Goal: Task Accomplishment & Management: Manage account settings

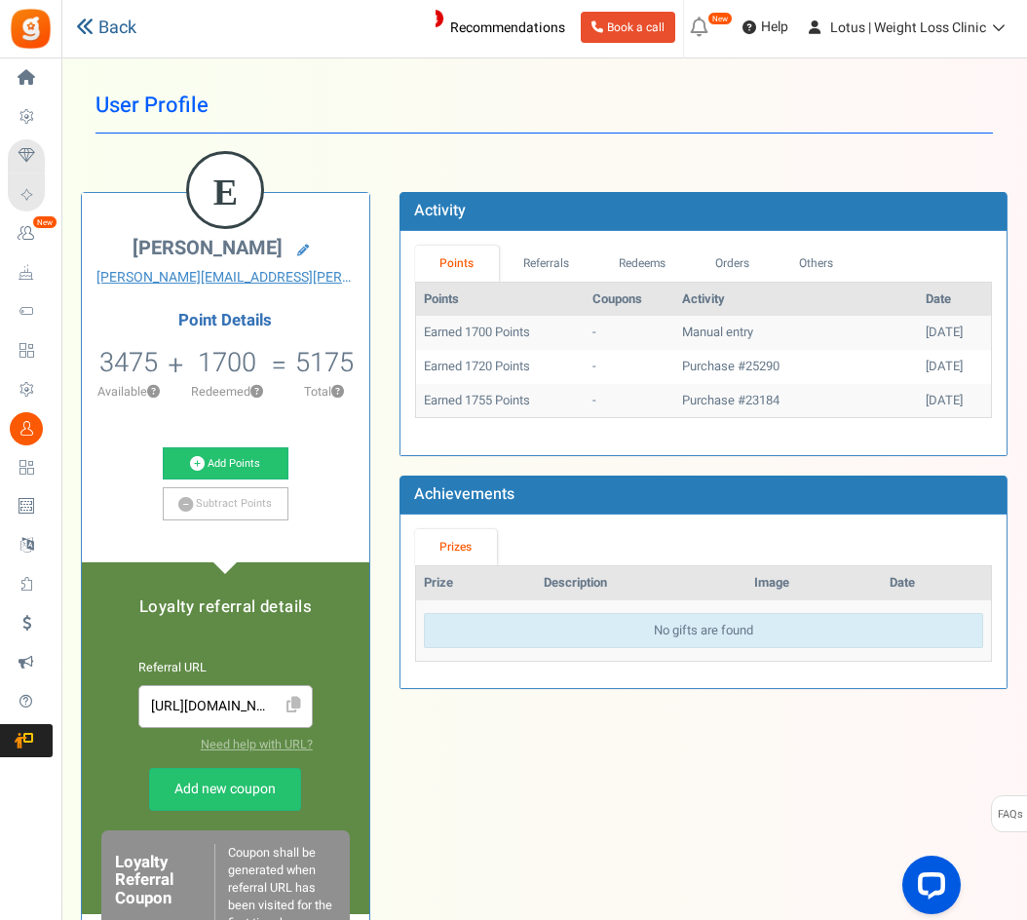
click at [114, 39] on link "Back" at bounding box center [106, 28] width 60 height 25
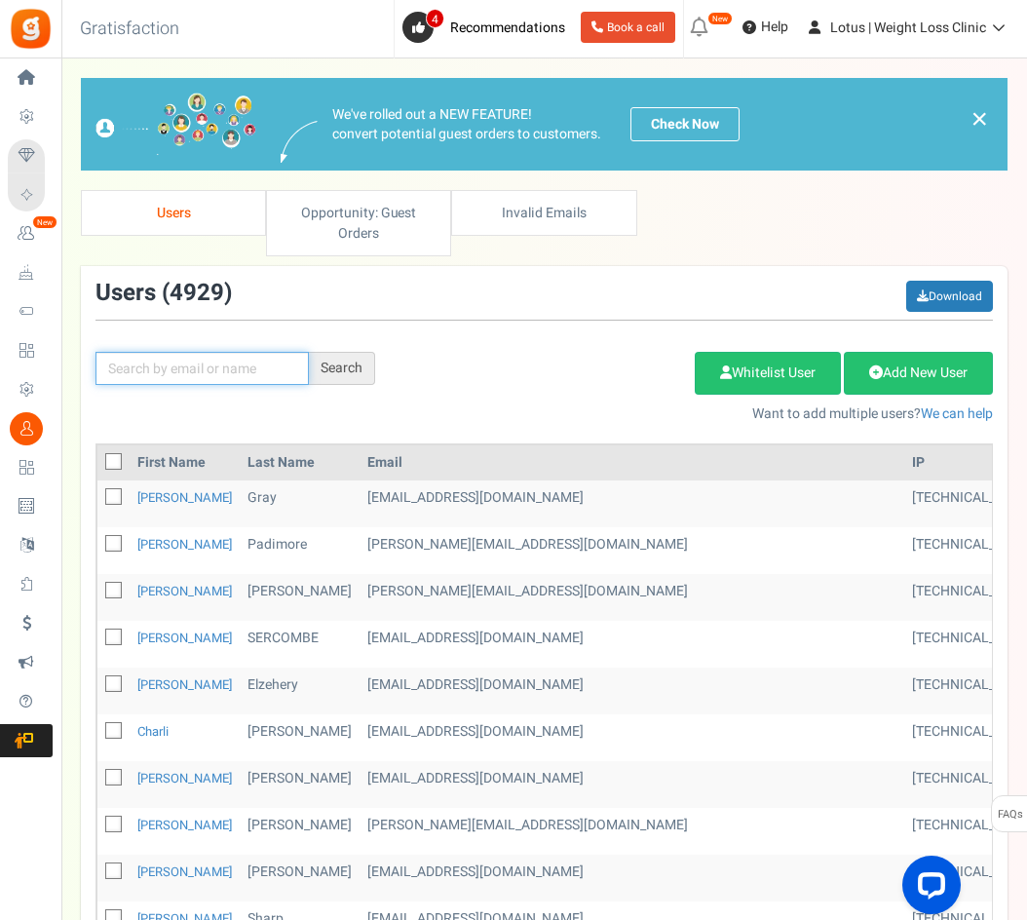
click at [182, 366] on input "text" at bounding box center [201, 368] width 213 height 33
paste input "[EMAIL_ADDRESS][DOMAIN_NAME]"
type input "[EMAIL_ADDRESS][DOMAIN_NAME]"
click at [357, 371] on div "Search" at bounding box center [342, 368] width 66 height 33
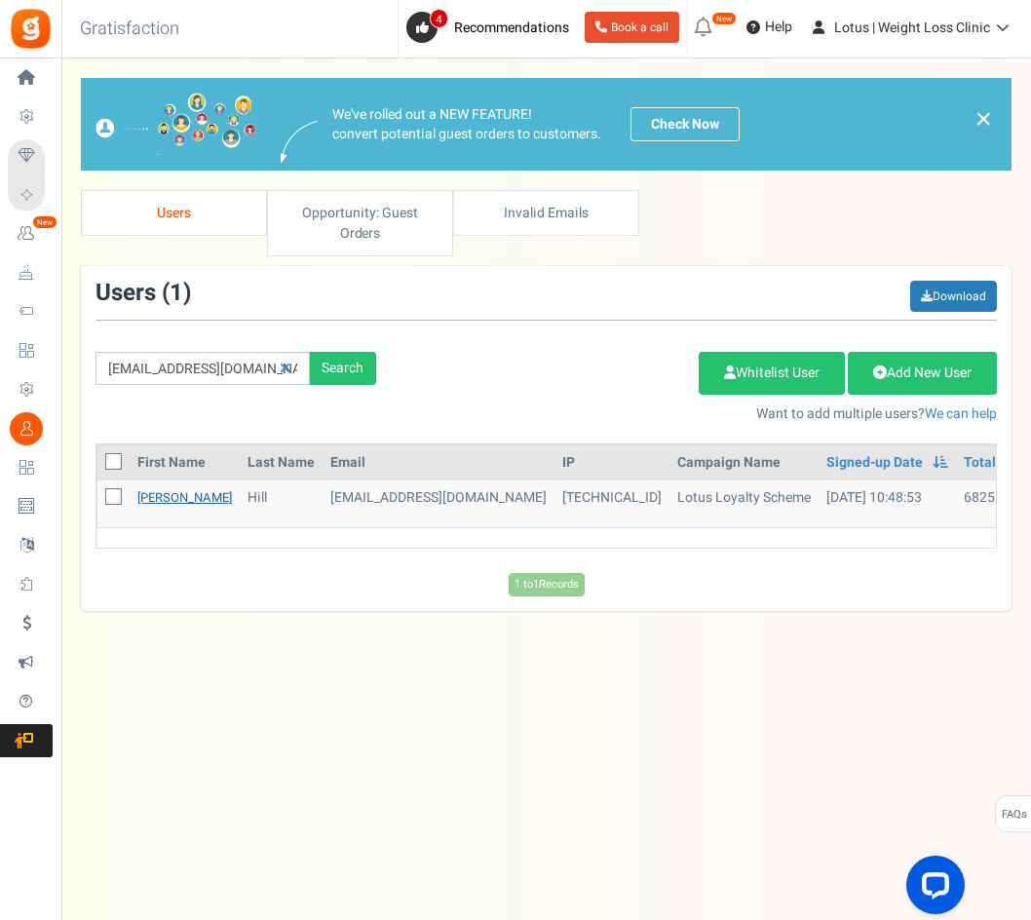
click at [163, 501] on link "[PERSON_NAME]" at bounding box center [184, 497] width 95 height 19
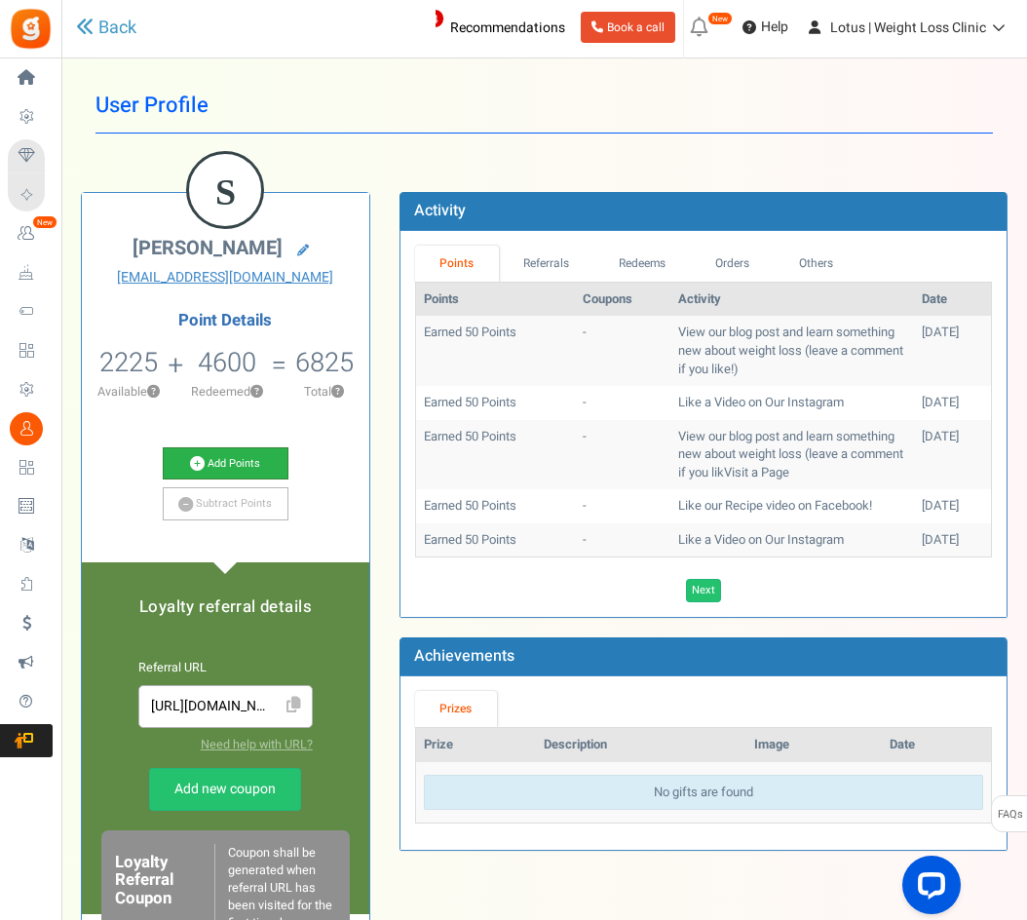
click at [219, 461] on link "Add Points" at bounding box center [226, 463] width 127 height 33
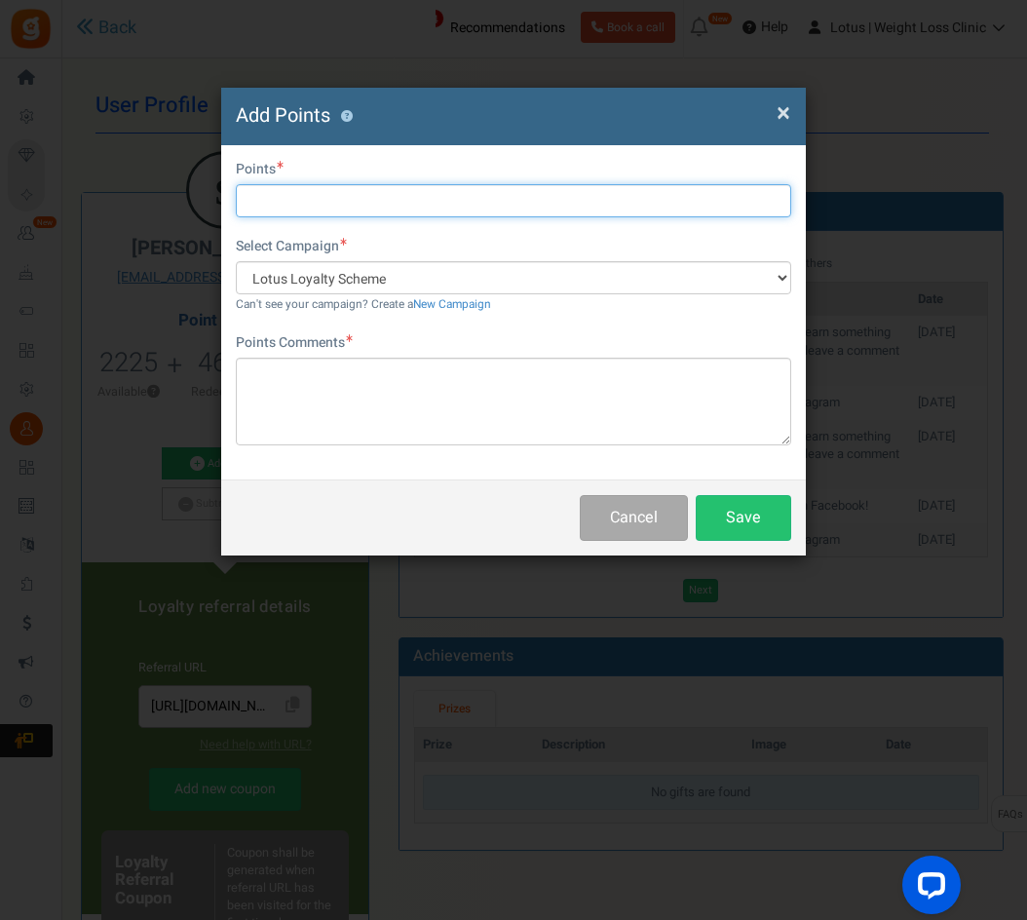
click at [279, 211] on input "text" at bounding box center [513, 200] width 555 height 33
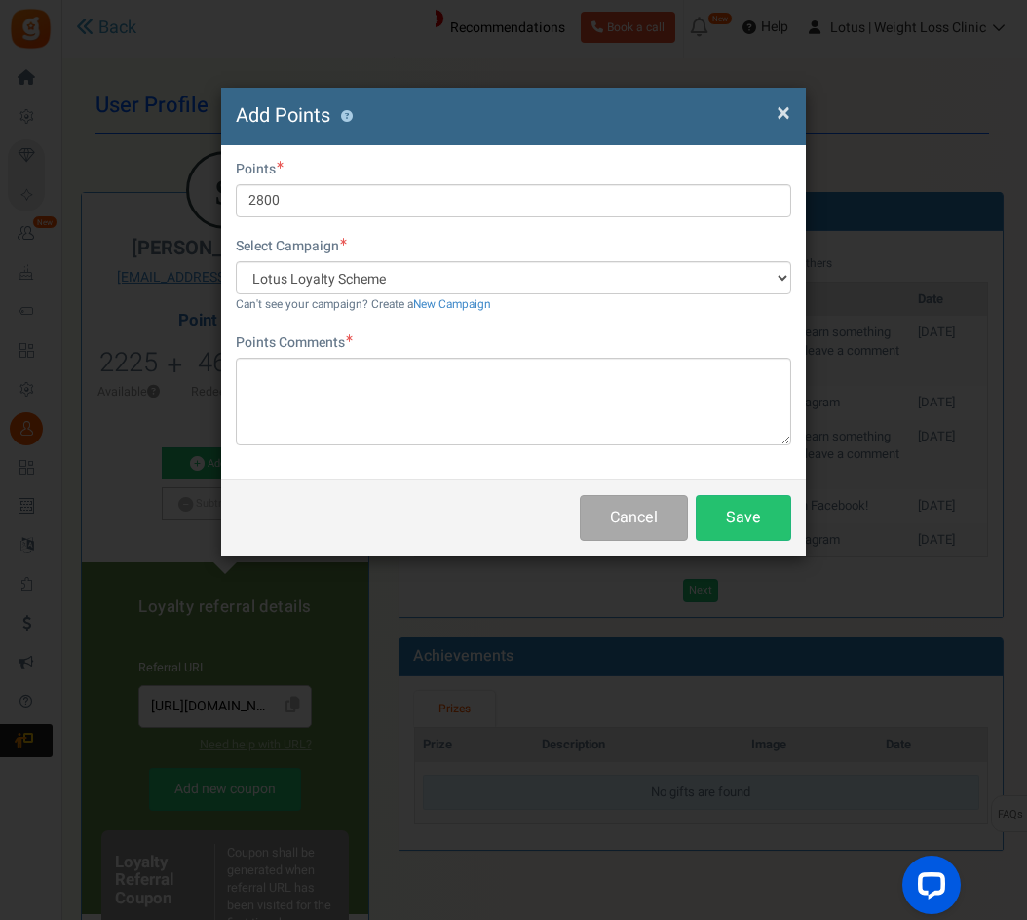
click at [408, 125] on h4 "Add Points ?" at bounding box center [513, 116] width 555 height 28
click at [791, 111] on div "× Close Add Points ?" at bounding box center [513, 116] width 585 height 57
click at [782, 111] on span "×" at bounding box center [784, 113] width 14 height 37
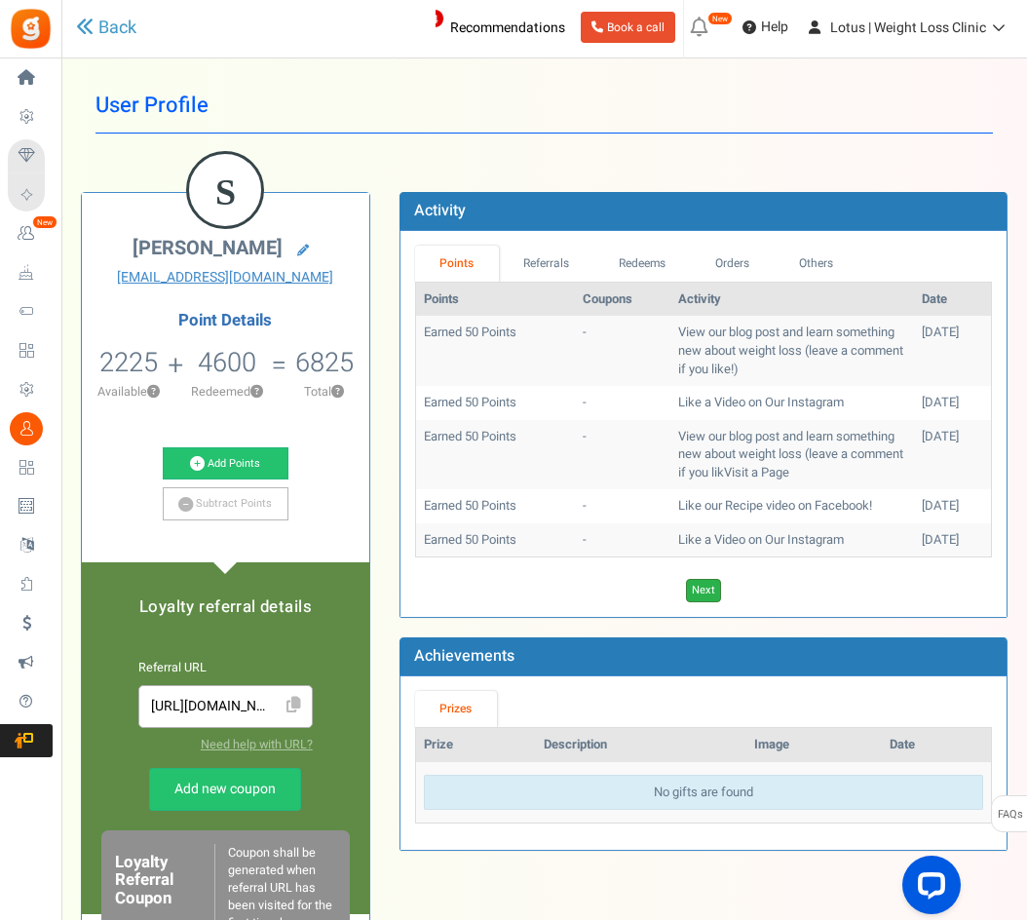
click at [704, 583] on link "Next" at bounding box center [703, 590] width 35 height 23
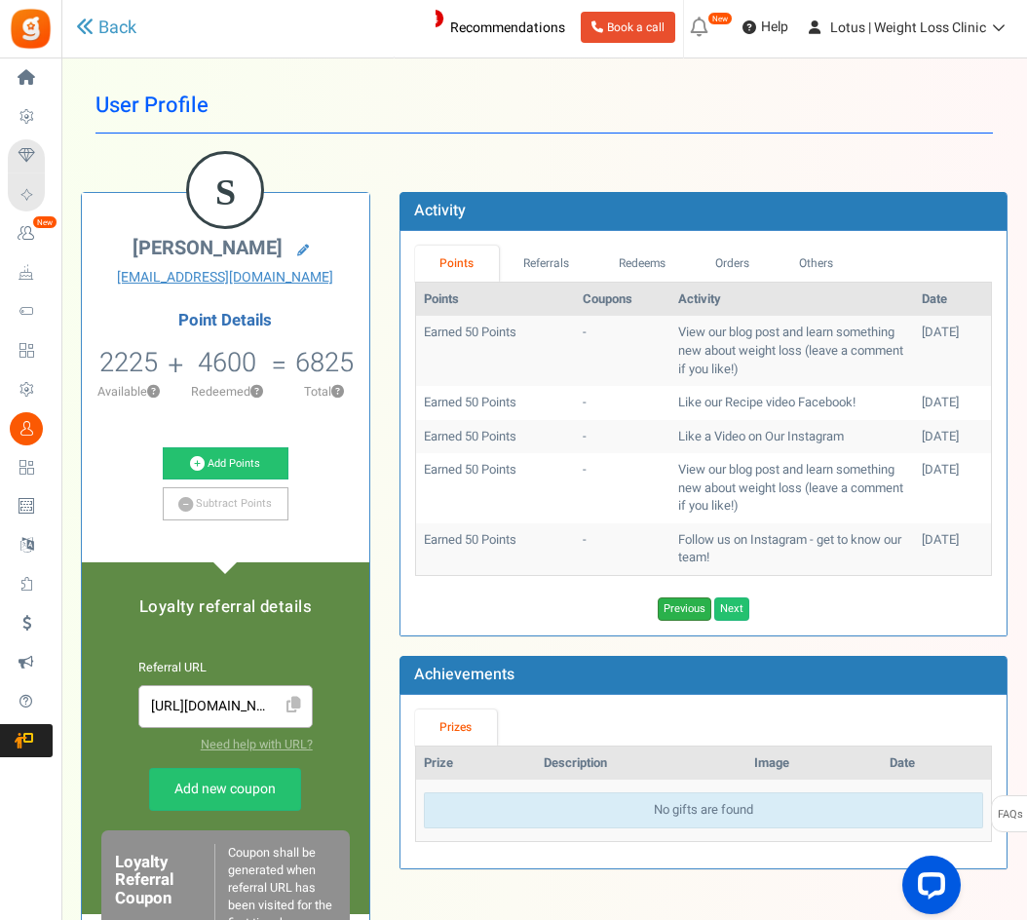
click at [681, 602] on link "Previous" at bounding box center [685, 608] width 54 height 23
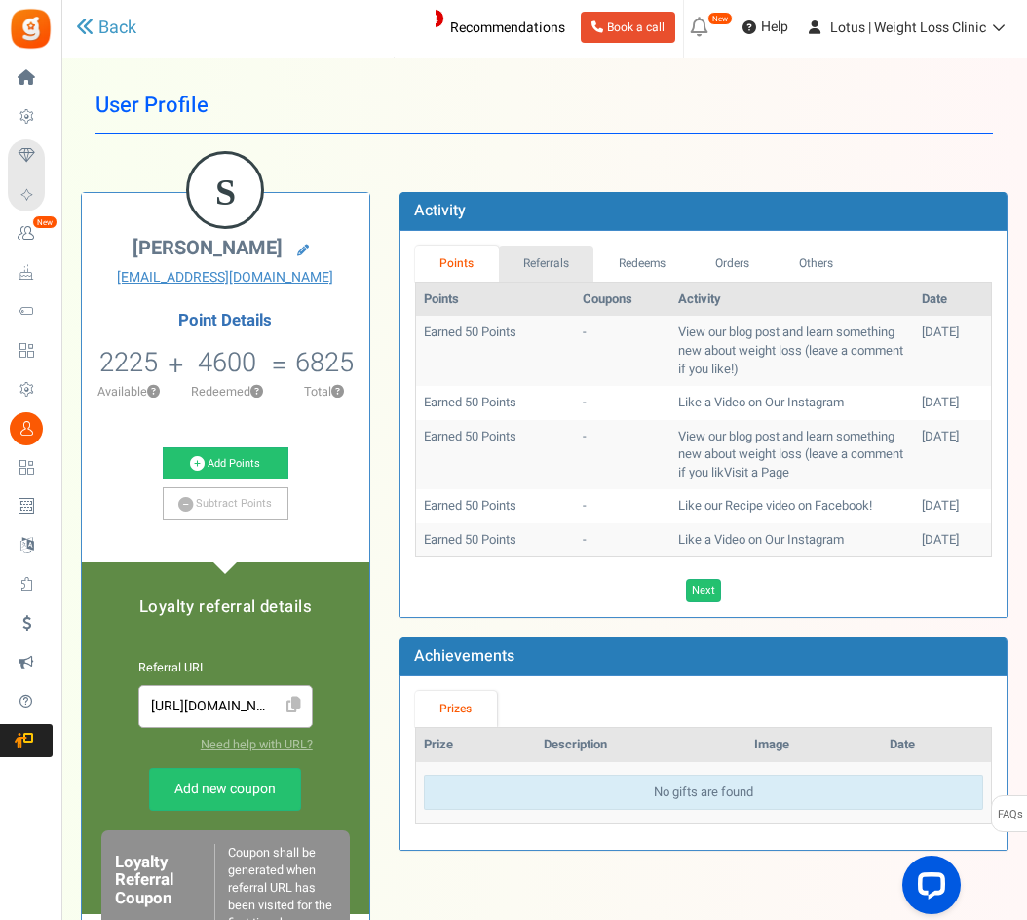
click at [523, 258] on link "Referrals" at bounding box center [546, 264] width 95 height 36
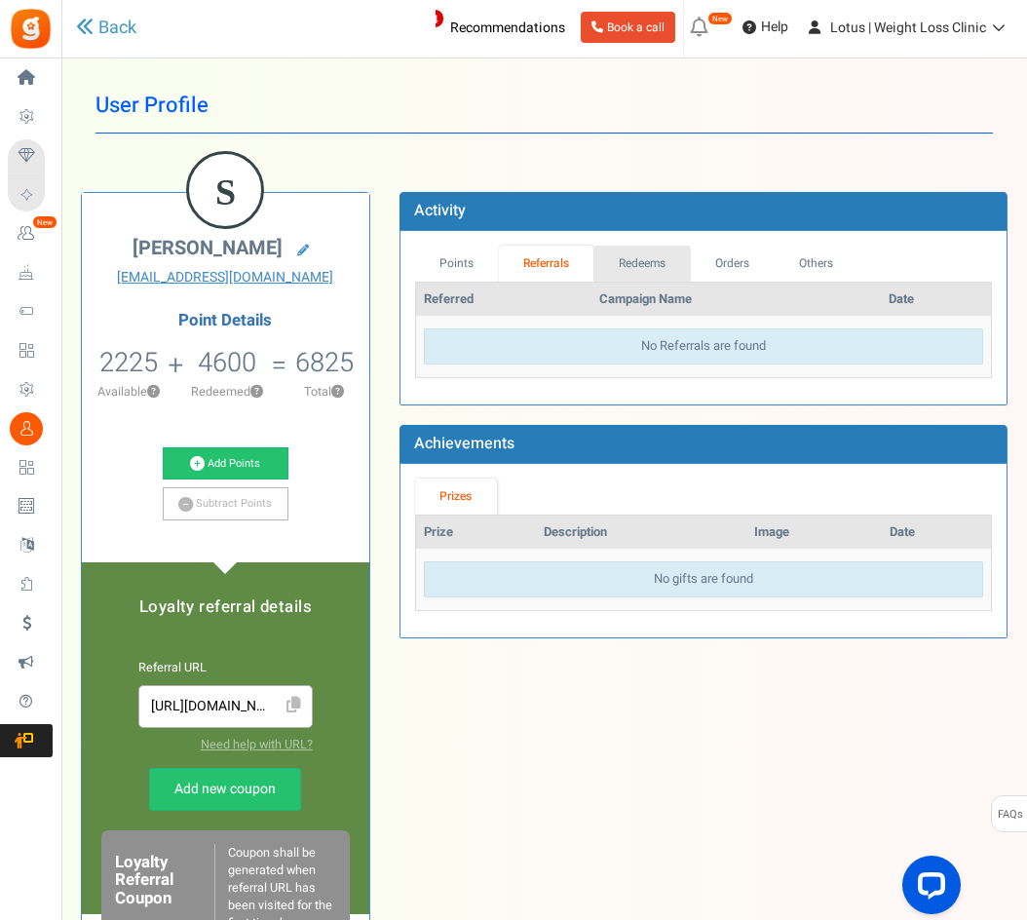
click at [643, 252] on link "Redeems" at bounding box center [641, 264] width 97 height 36
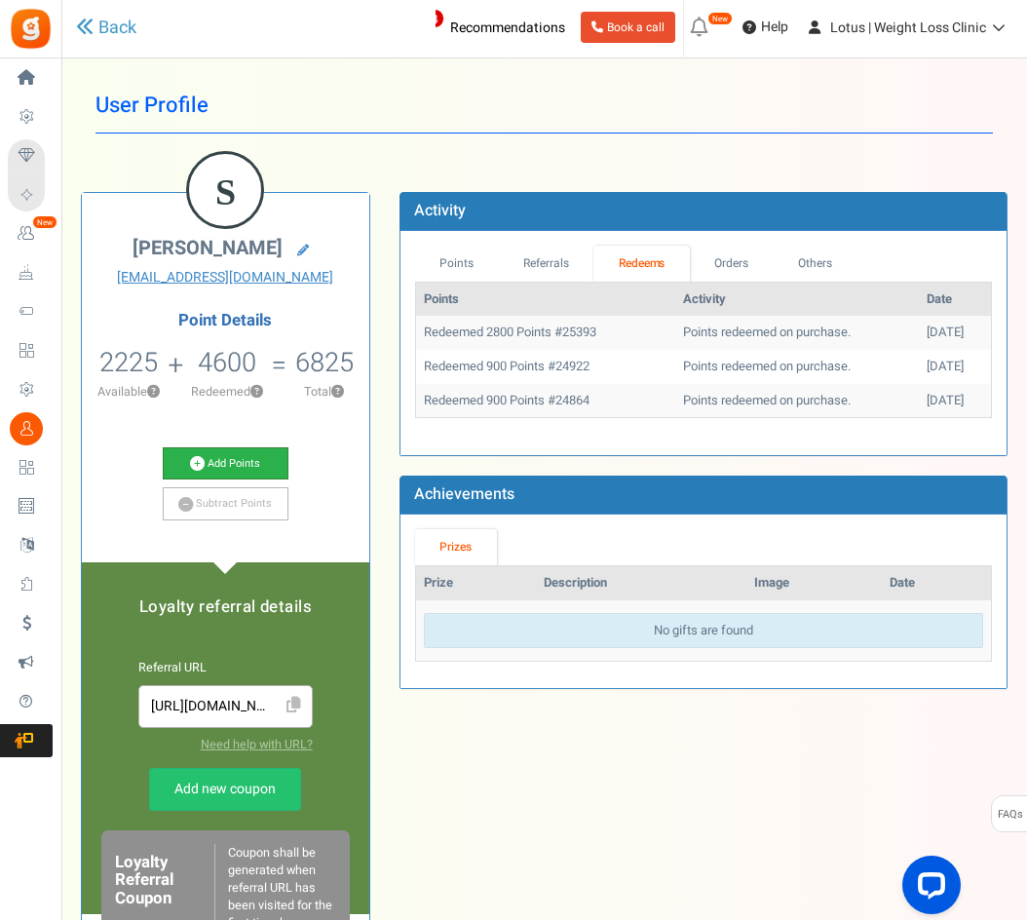
click at [224, 455] on link "Add Points" at bounding box center [226, 463] width 127 height 33
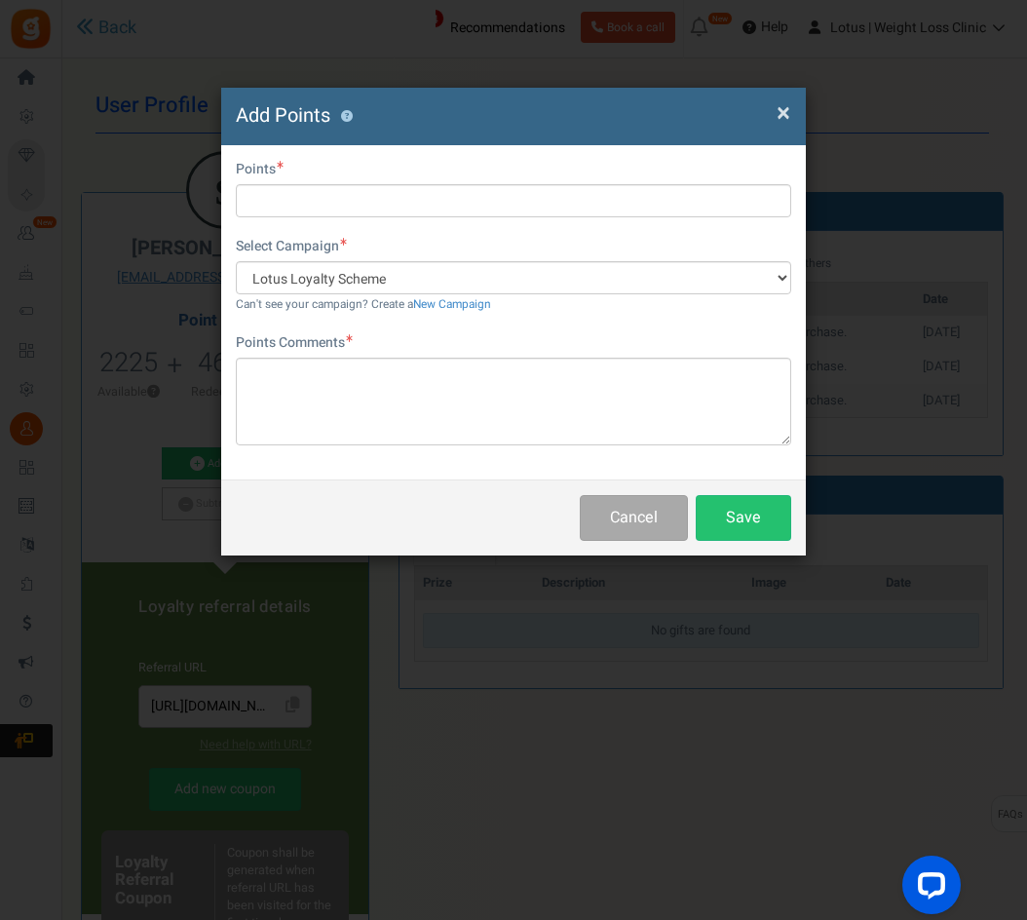
click at [780, 120] on span "×" at bounding box center [784, 113] width 14 height 37
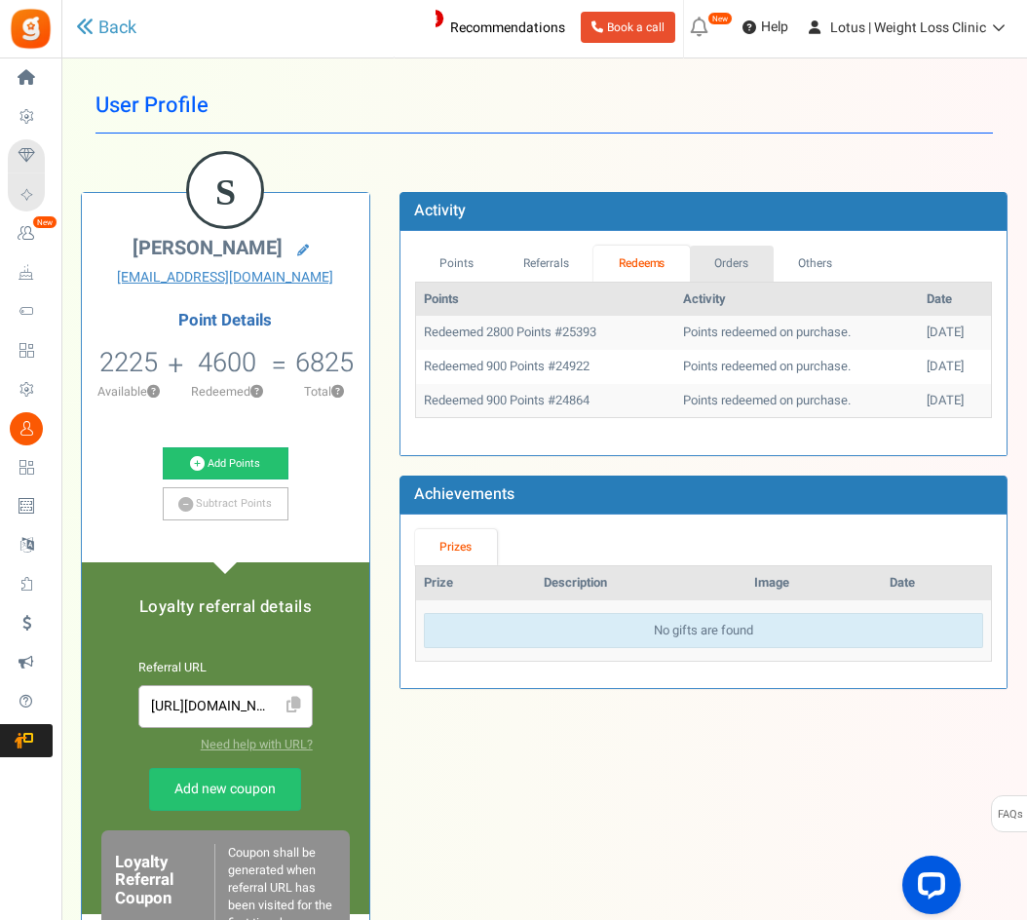
click at [762, 266] on link "Orders" at bounding box center [732, 264] width 84 height 36
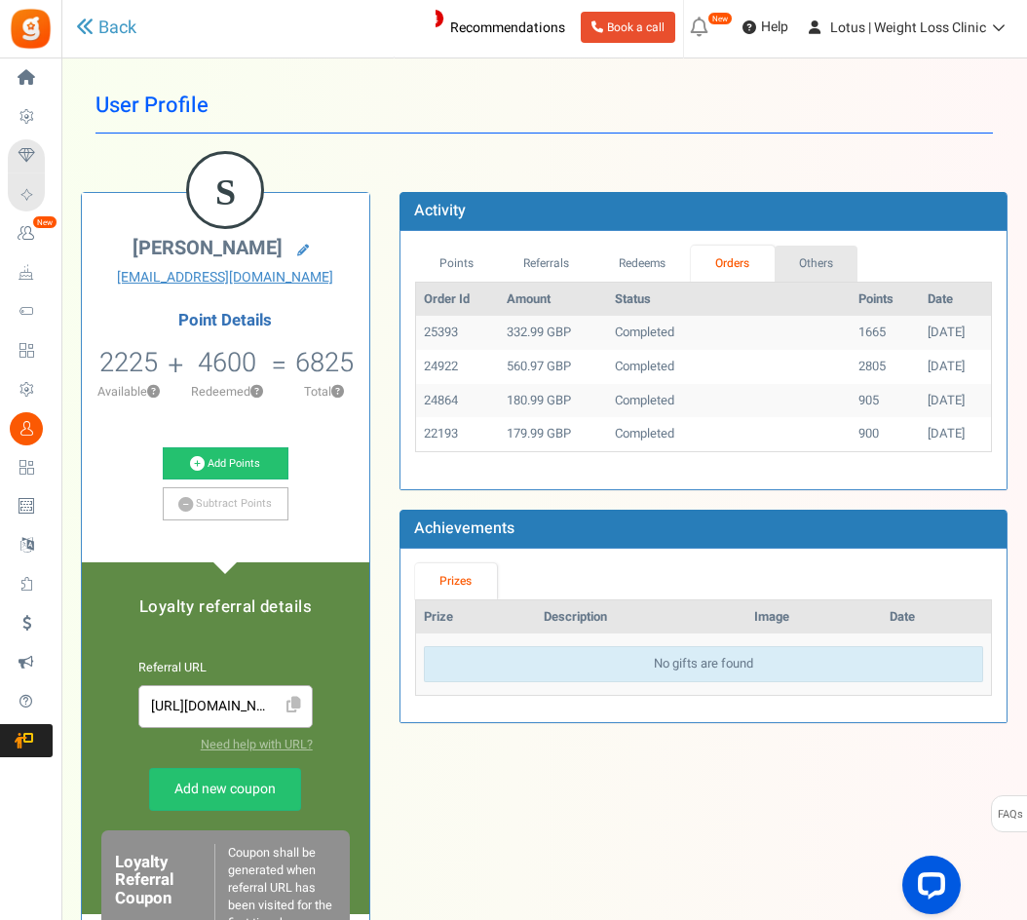
click at [820, 262] on link "Others" at bounding box center [817, 264] width 84 height 36
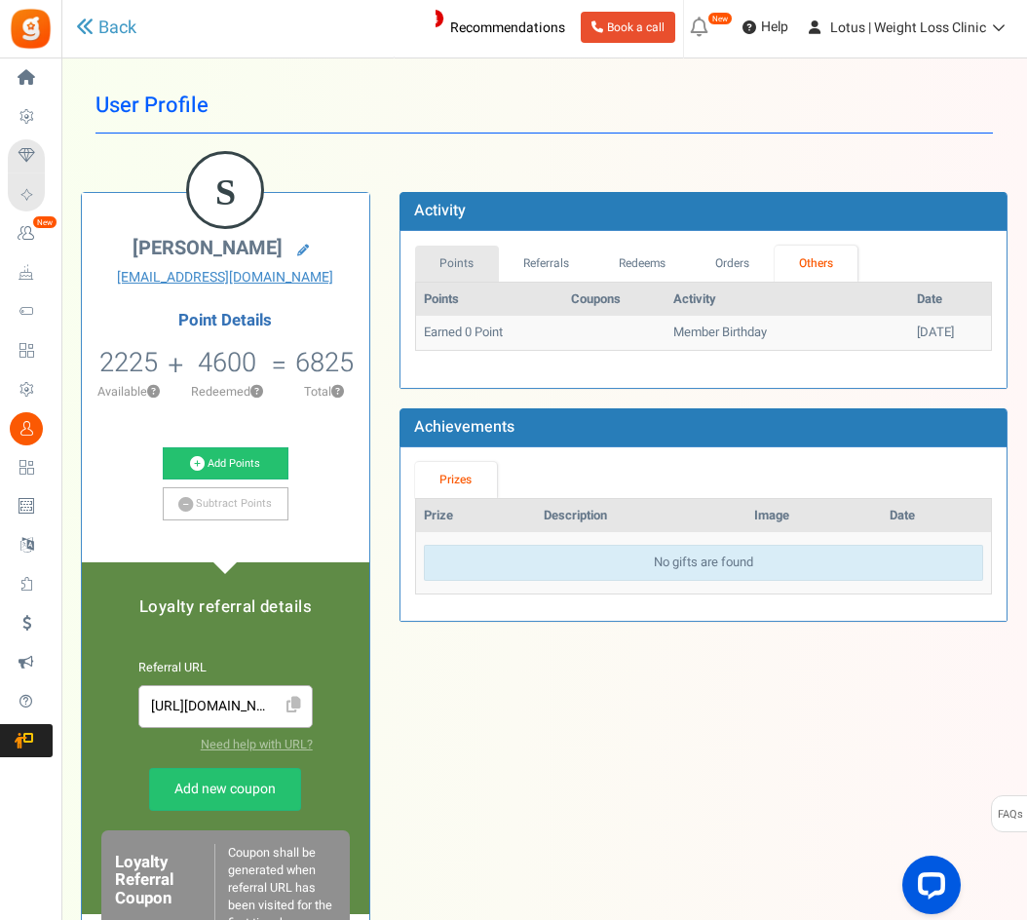
click at [456, 269] on link "Points" at bounding box center [457, 264] width 84 height 36
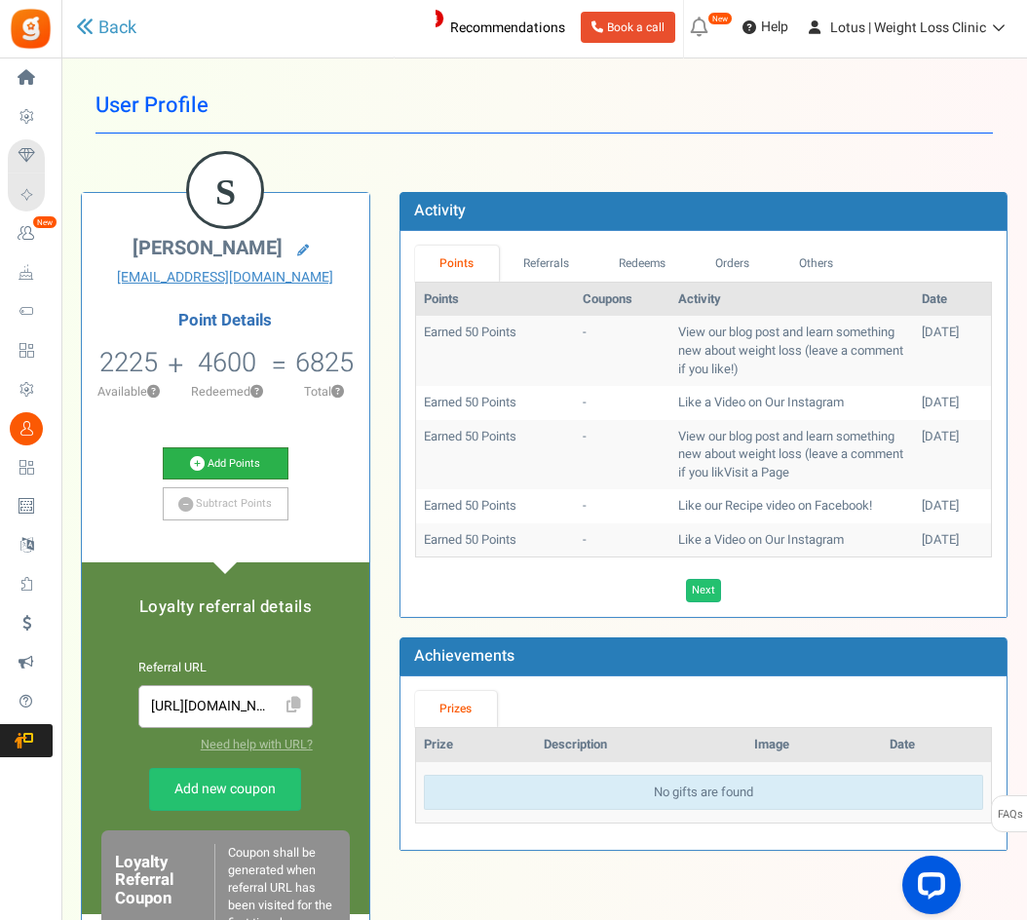
click at [210, 449] on link "Add Points" at bounding box center [226, 463] width 127 height 33
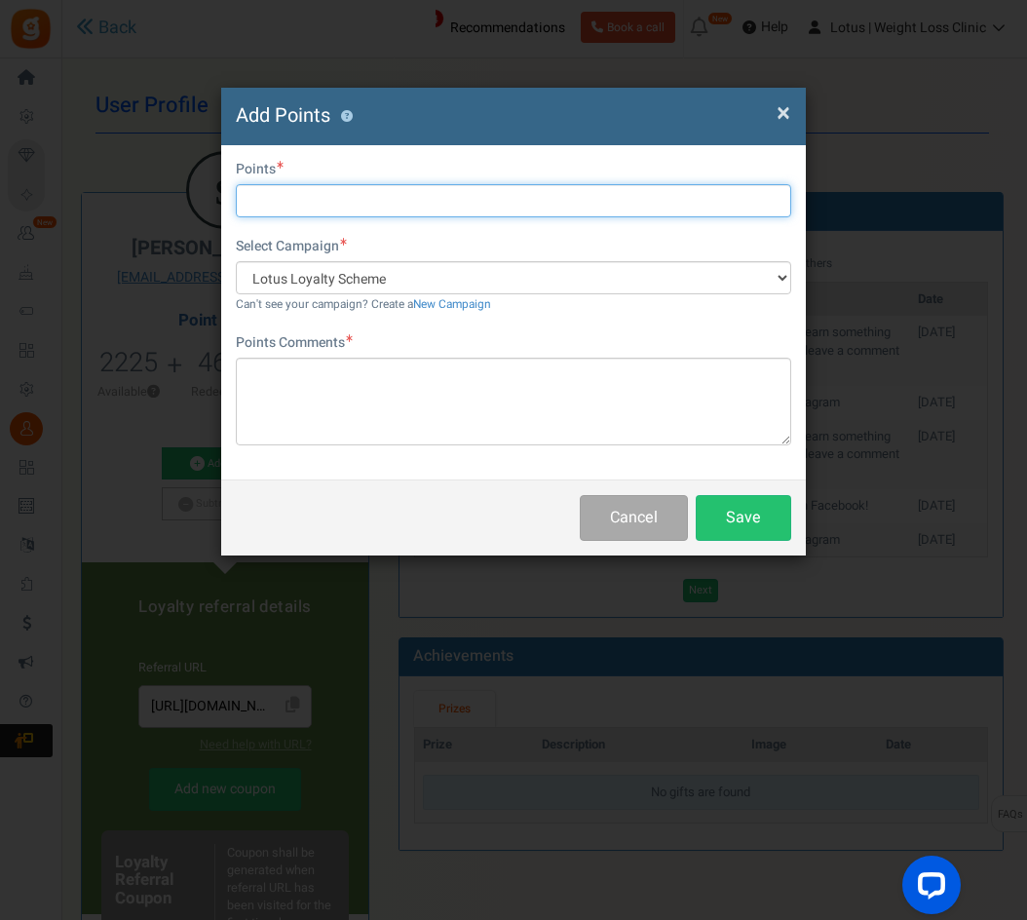
click at [286, 210] on input "text" at bounding box center [513, 200] width 555 height 33
type input "2800"
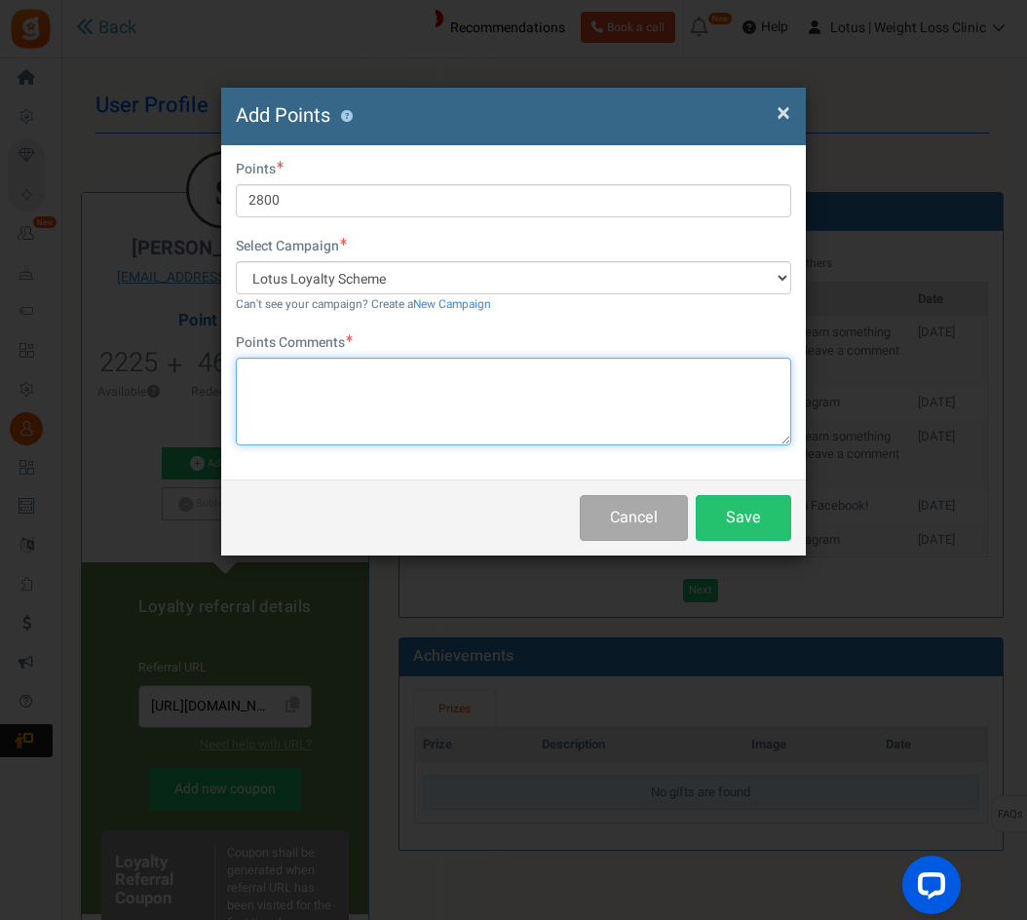
click at [250, 376] on textarea at bounding box center [513, 402] width 555 height 88
type textarea "Redeemed due to refunded"
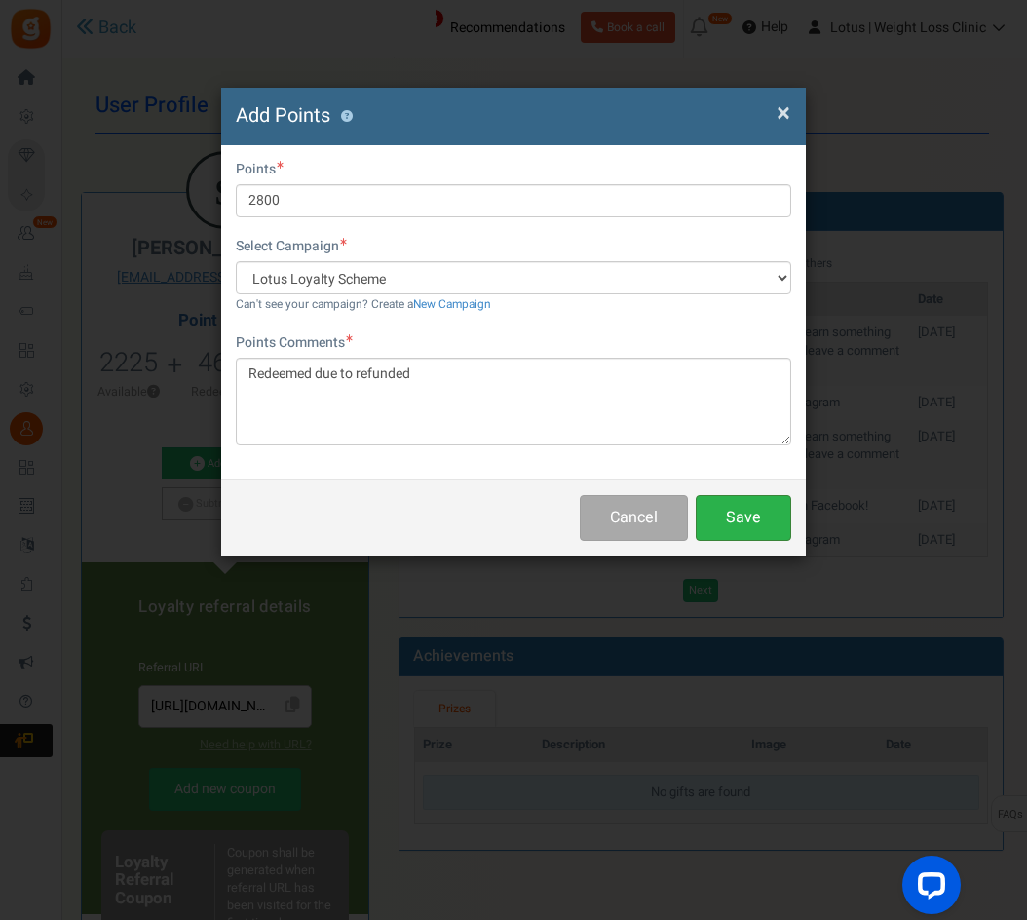
click at [738, 512] on button "Save" at bounding box center [743, 518] width 95 height 46
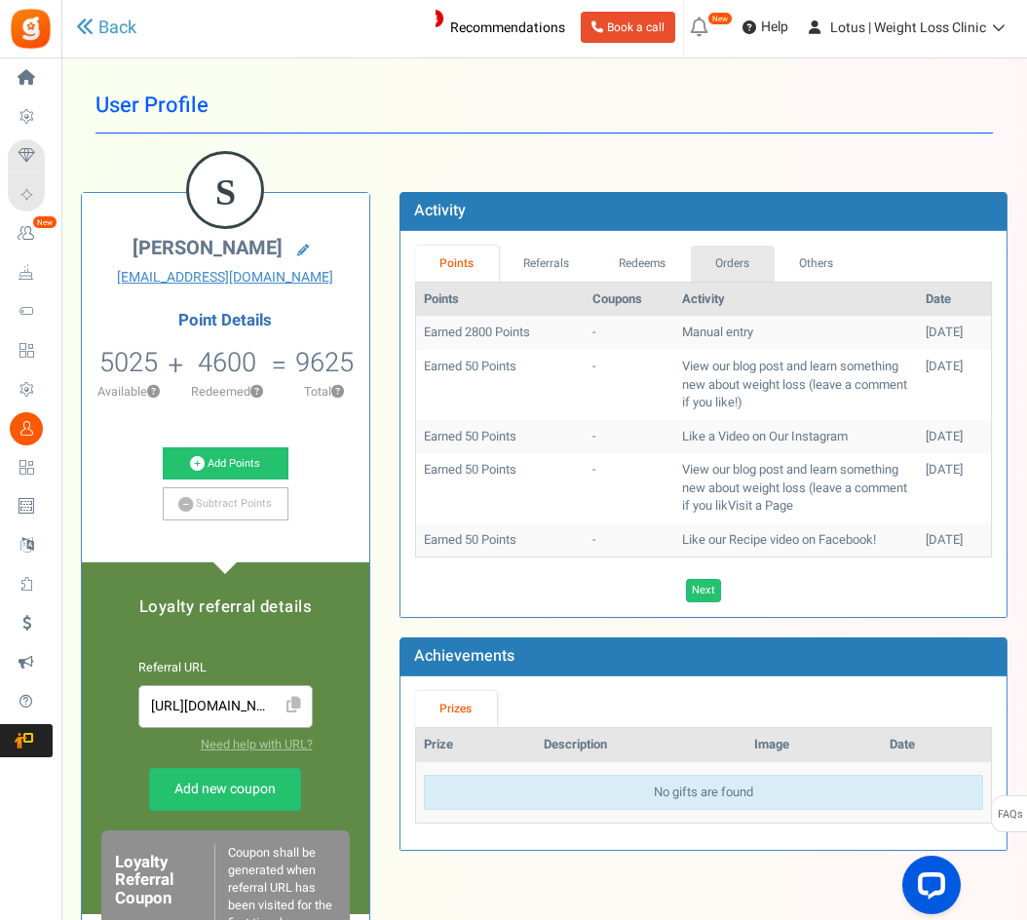
click at [727, 274] on link "Orders" at bounding box center [733, 264] width 84 height 36
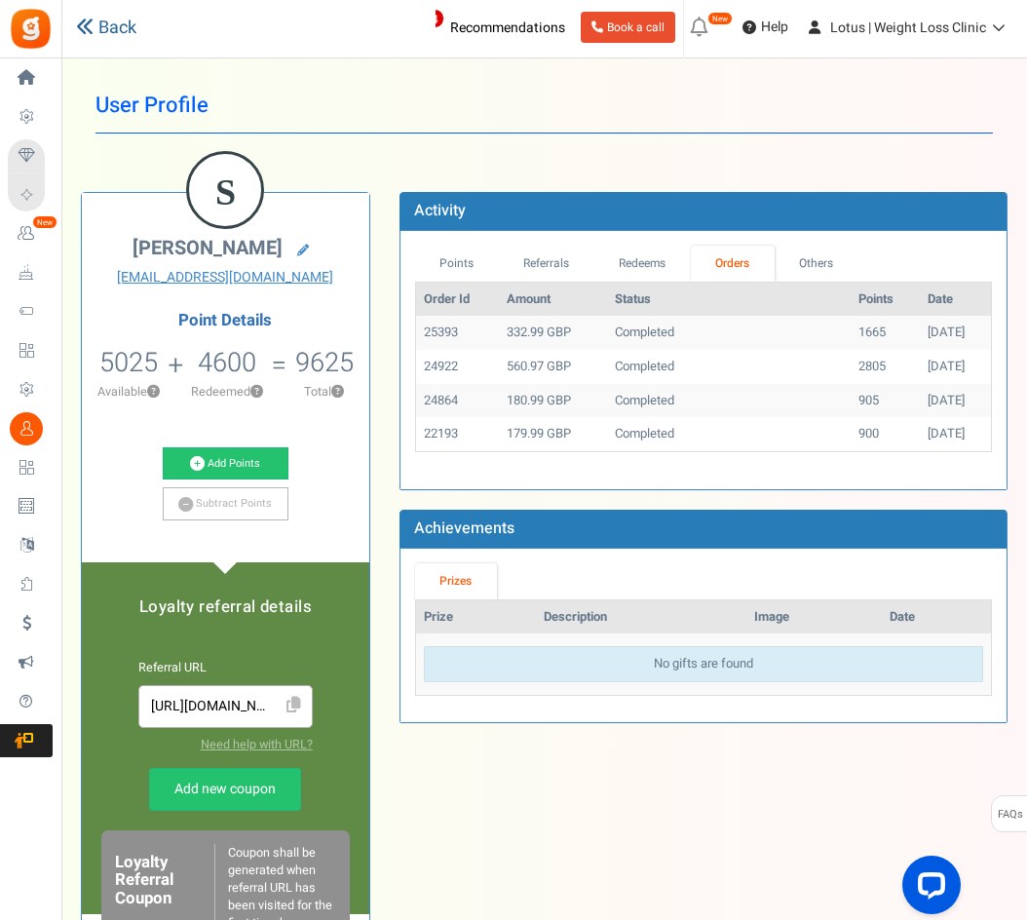
click at [107, 36] on link "Back" at bounding box center [106, 28] width 60 height 25
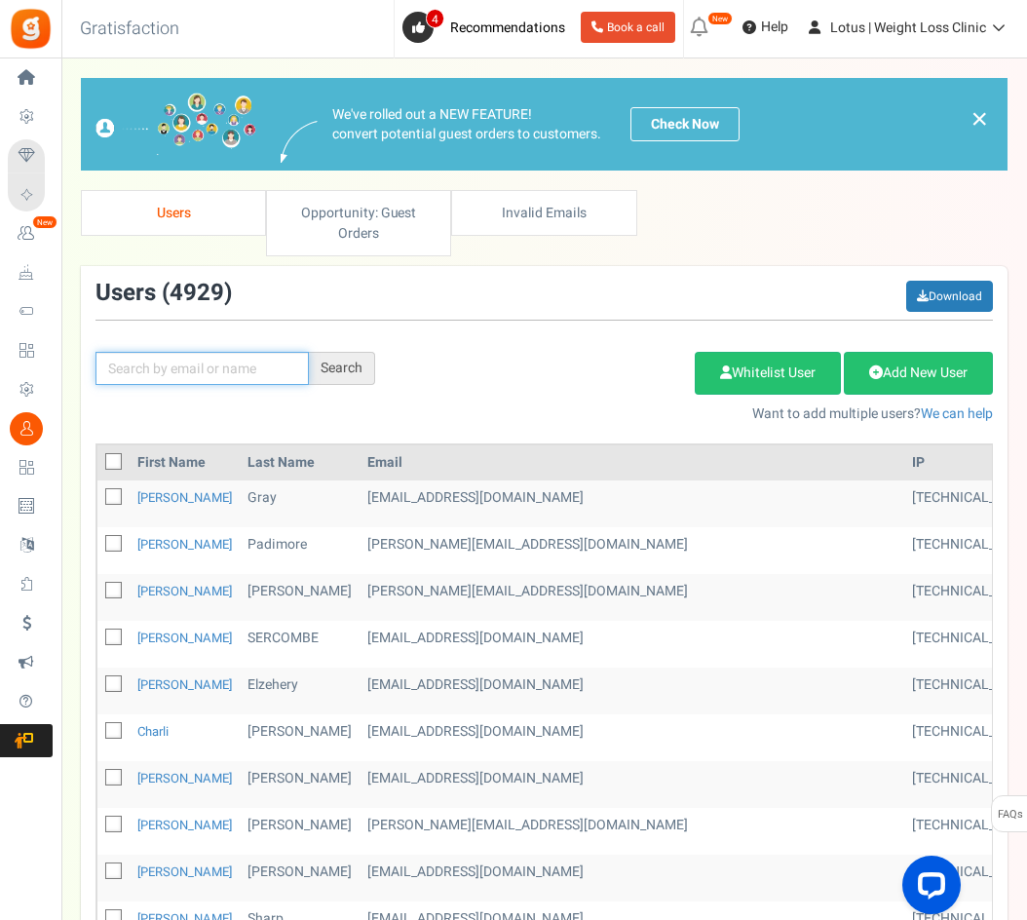
click at [191, 359] on input "text" at bounding box center [201, 368] width 213 height 33
paste input "[EMAIL_ADDRESS][DOMAIN_NAME]"
type input "[EMAIL_ADDRESS][DOMAIN_NAME]"
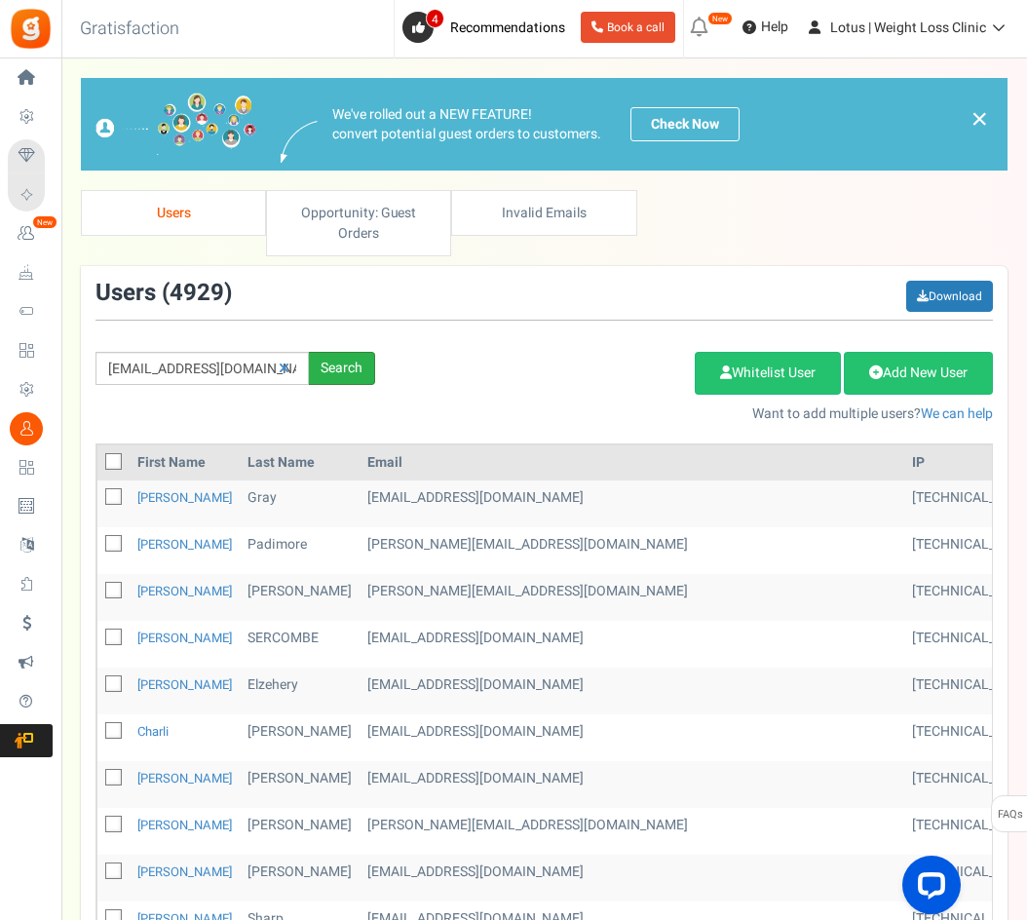
click at [354, 364] on div "Search" at bounding box center [342, 368] width 66 height 33
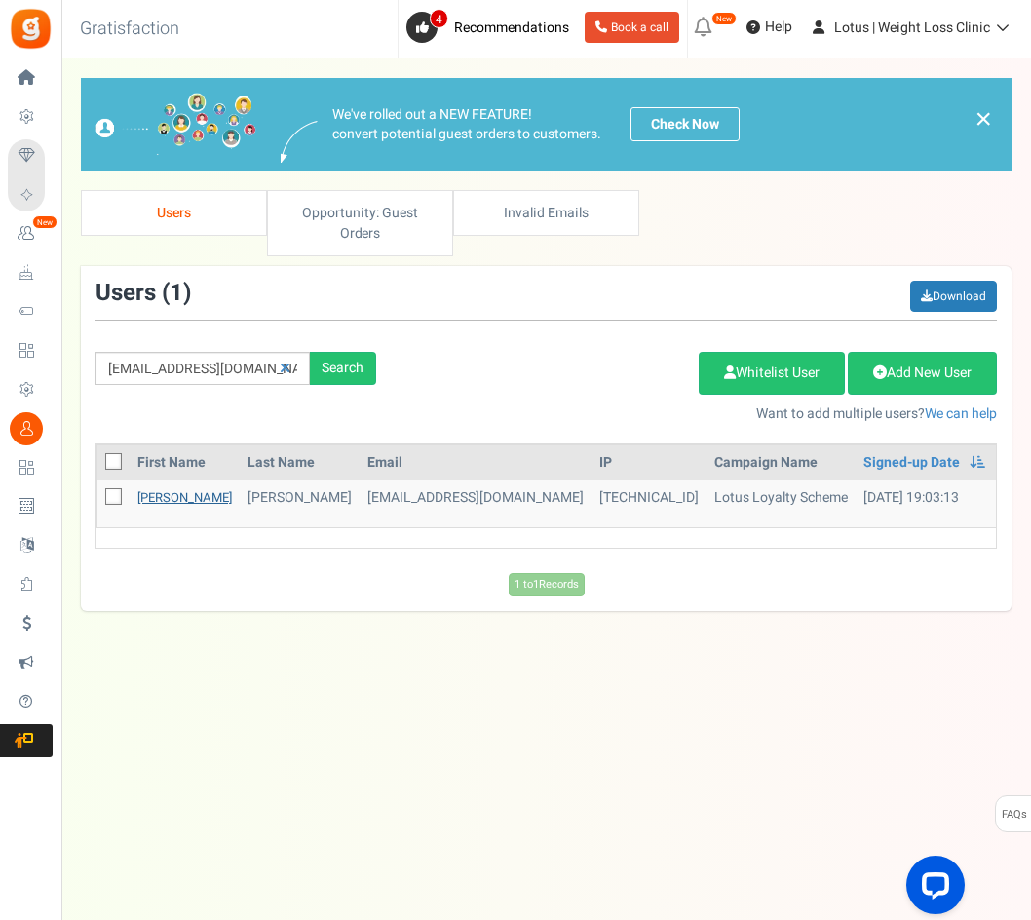
click at [151, 500] on link "[PERSON_NAME]" at bounding box center [184, 497] width 95 height 19
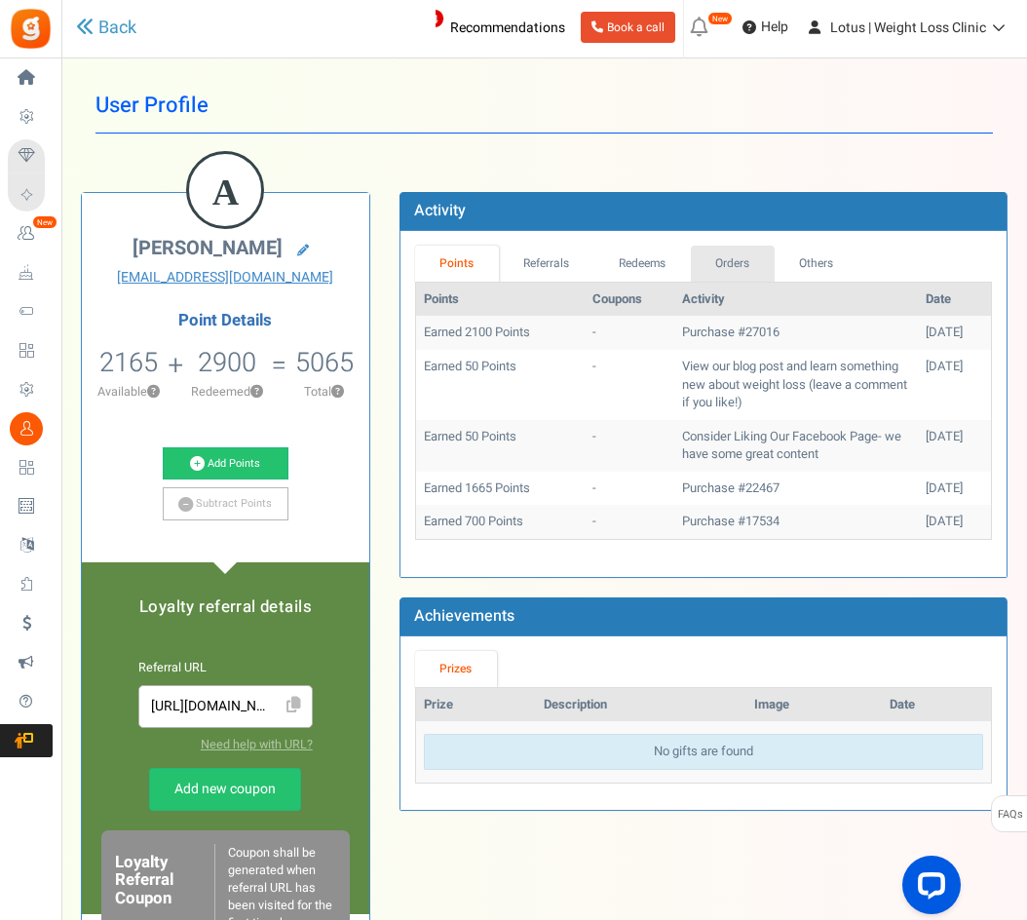
click at [730, 258] on link "Orders" at bounding box center [733, 264] width 84 height 36
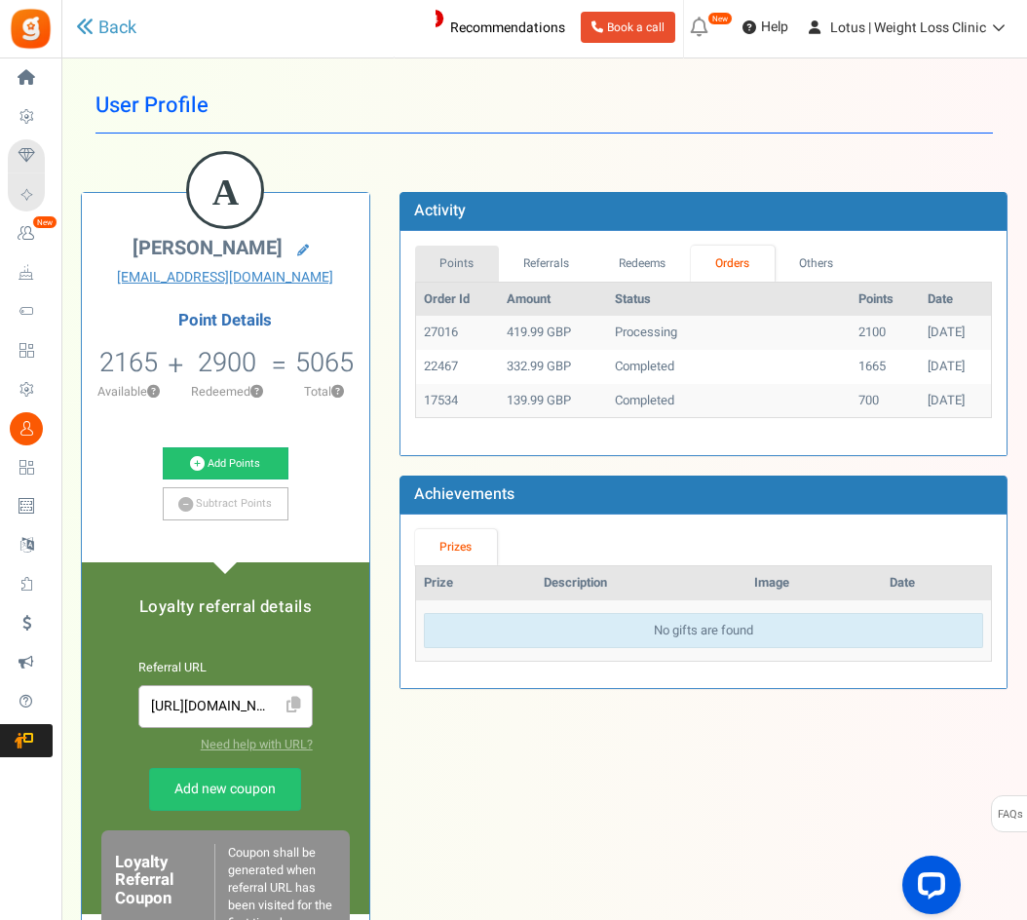
click at [476, 262] on link "Points" at bounding box center [457, 264] width 84 height 36
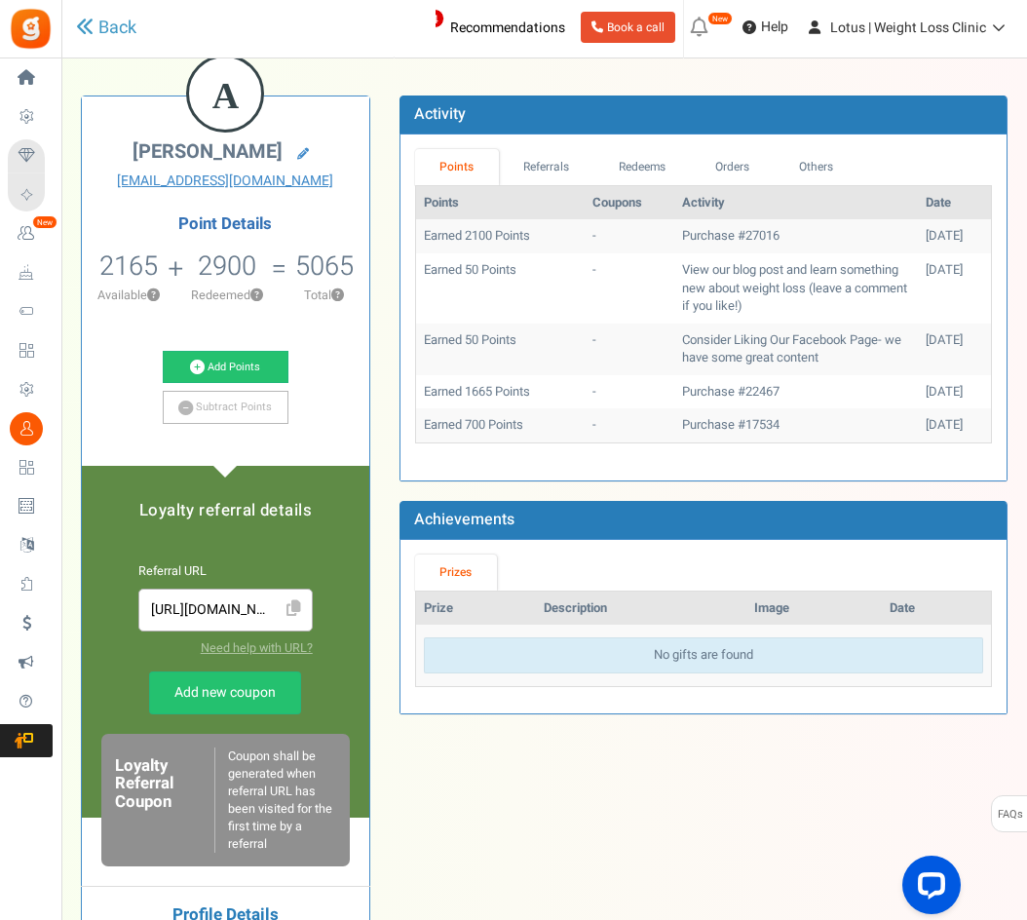
scroll to position [97, 0]
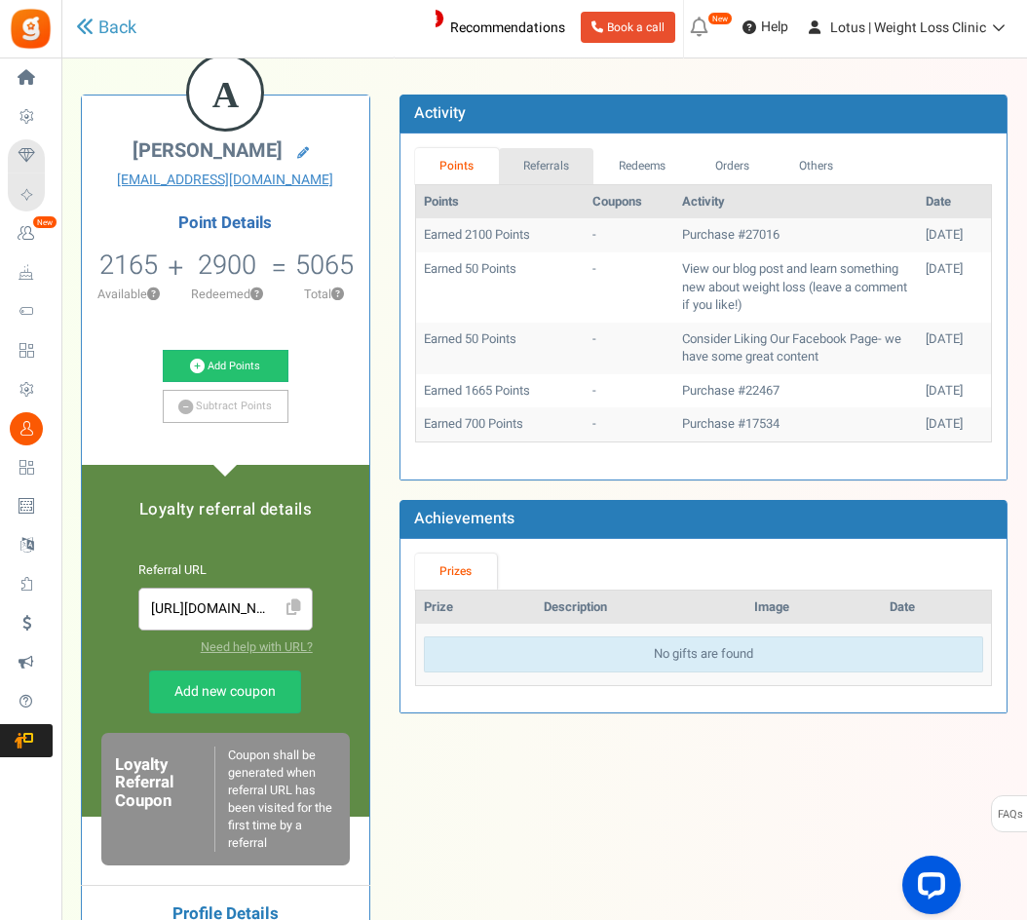
click at [540, 150] on link "Referrals" at bounding box center [546, 166] width 95 height 36
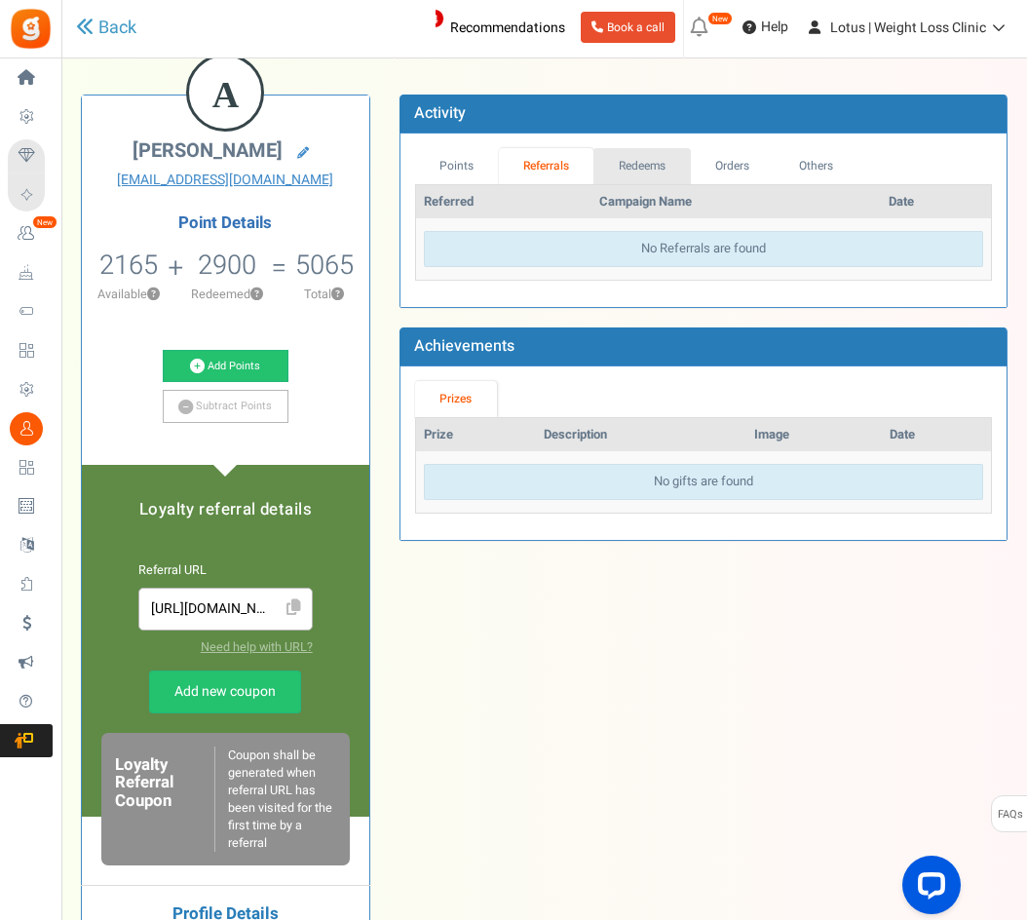
click at [636, 168] on link "Redeems" at bounding box center [641, 166] width 97 height 36
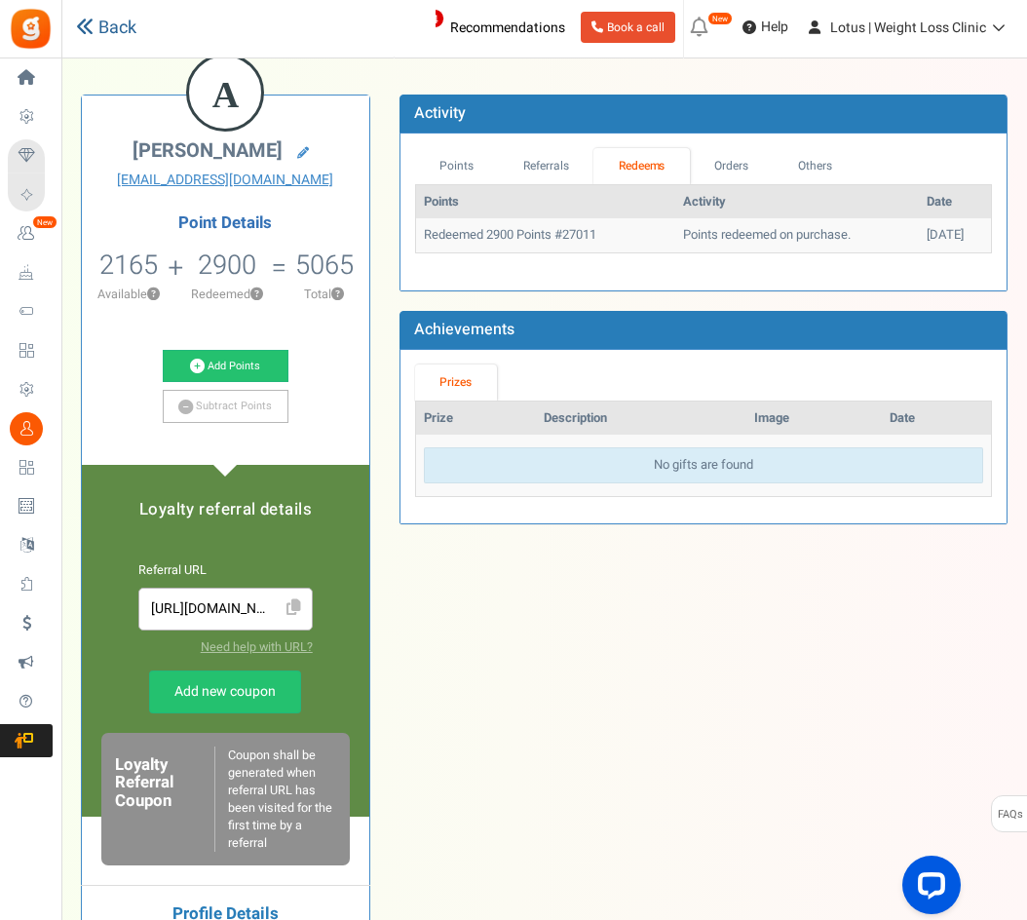
click at [101, 20] on link "Back" at bounding box center [106, 28] width 60 height 25
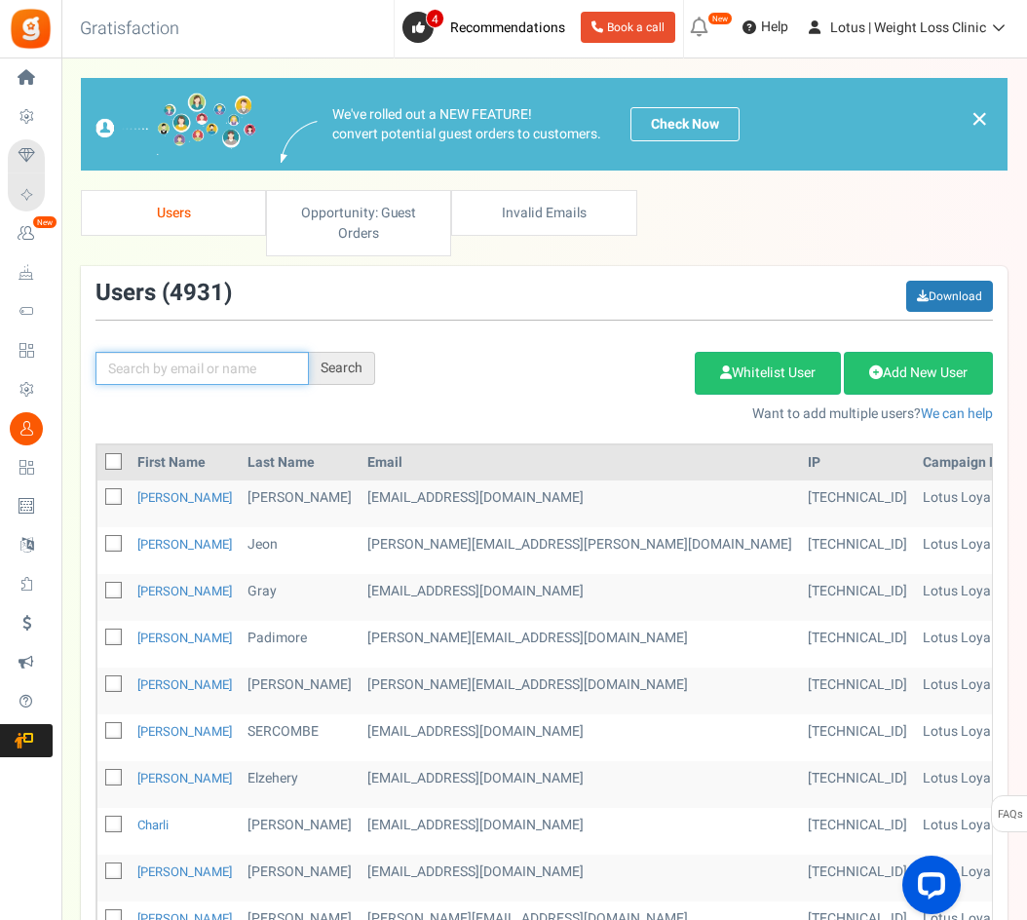
click at [195, 372] on input "text" at bounding box center [201, 368] width 213 height 33
paste input "[EMAIL_ADDRESS][DOMAIN_NAME]"
type input "[EMAIL_ADDRESS][DOMAIN_NAME]"
click at [324, 361] on div "Search" at bounding box center [342, 368] width 66 height 33
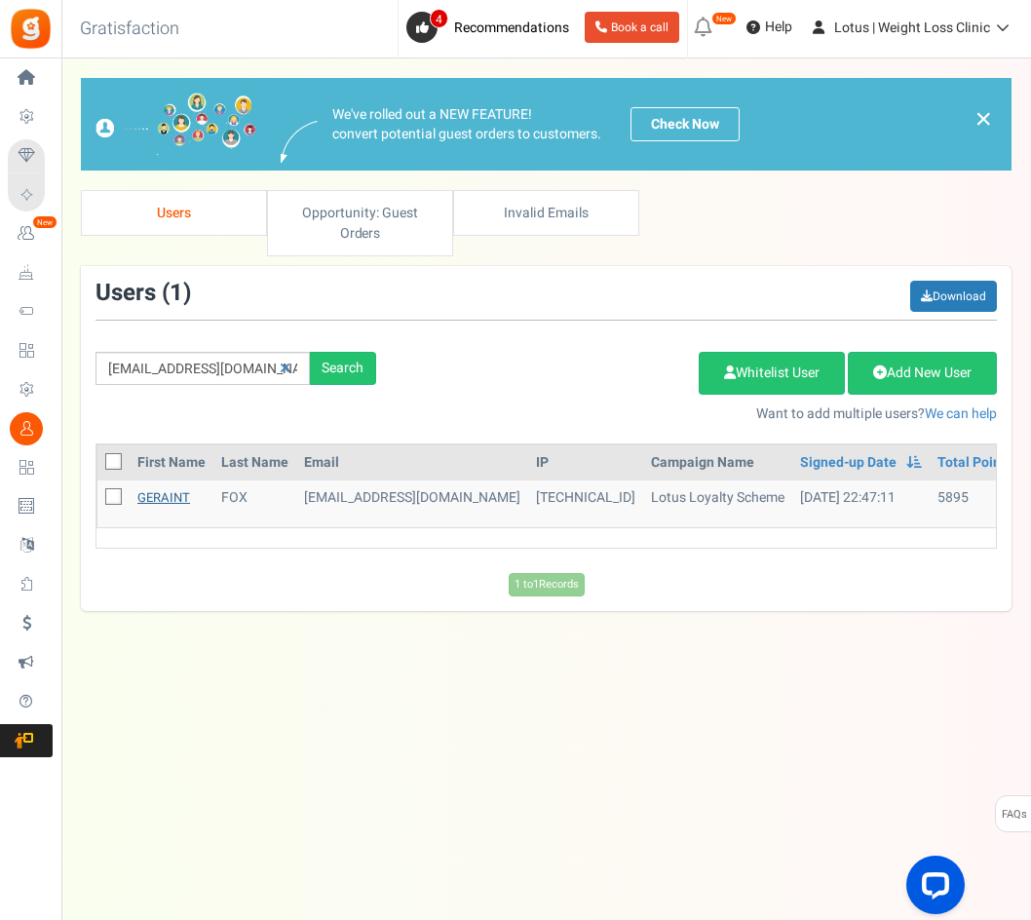
click at [157, 497] on link "GERAINT" at bounding box center [163, 497] width 53 height 19
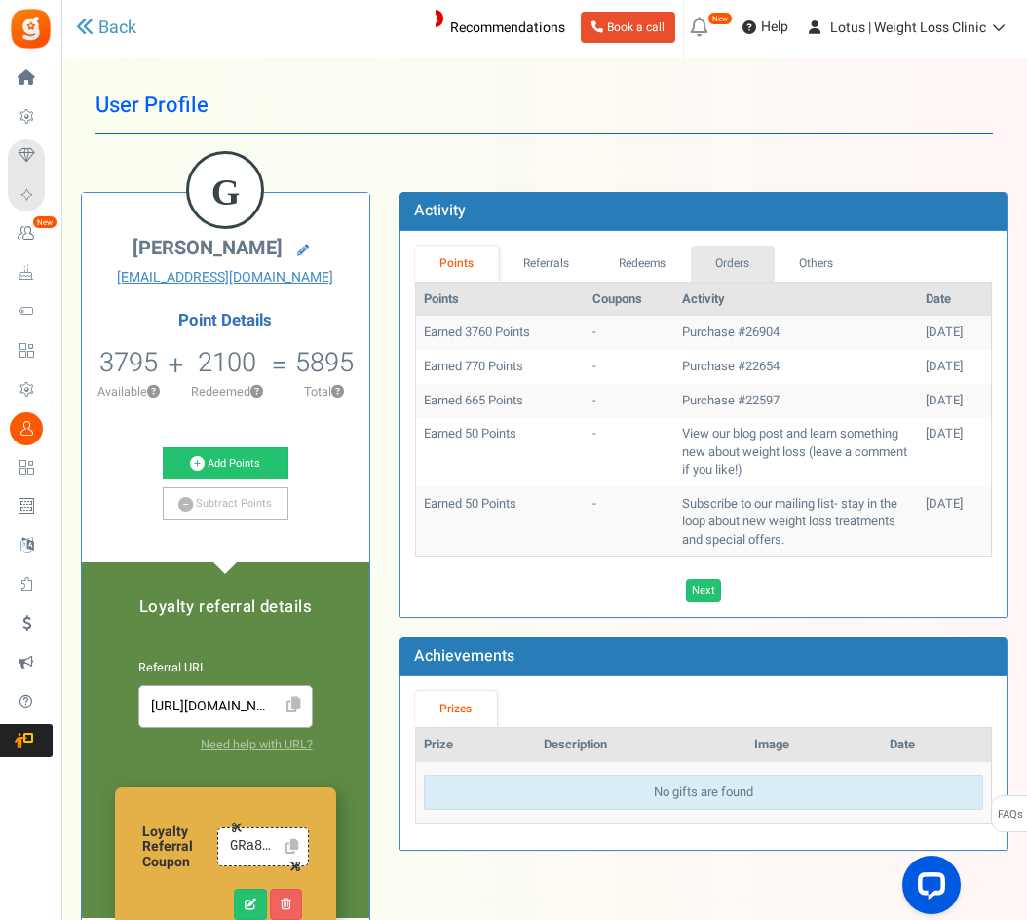
click at [729, 254] on link "Orders" at bounding box center [733, 264] width 84 height 36
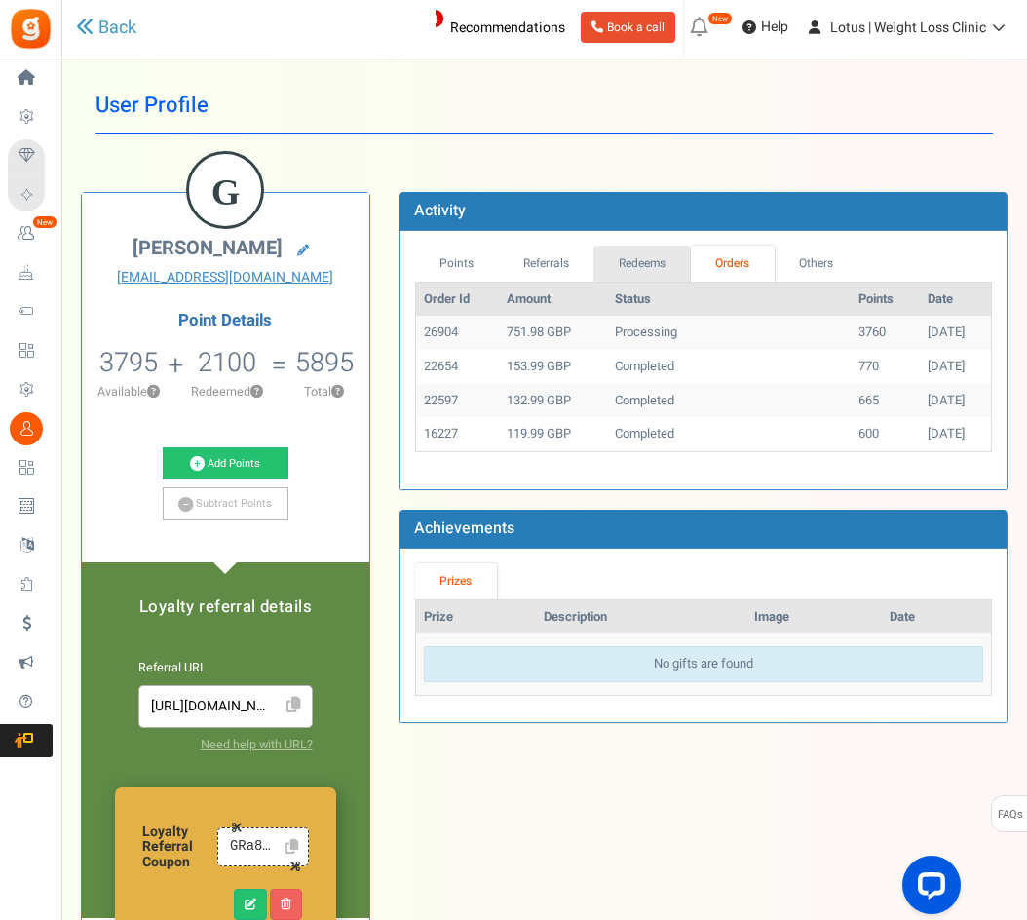
click at [614, 258] on link "Redeems" at bounding box center [641, 264] width 97 height 36
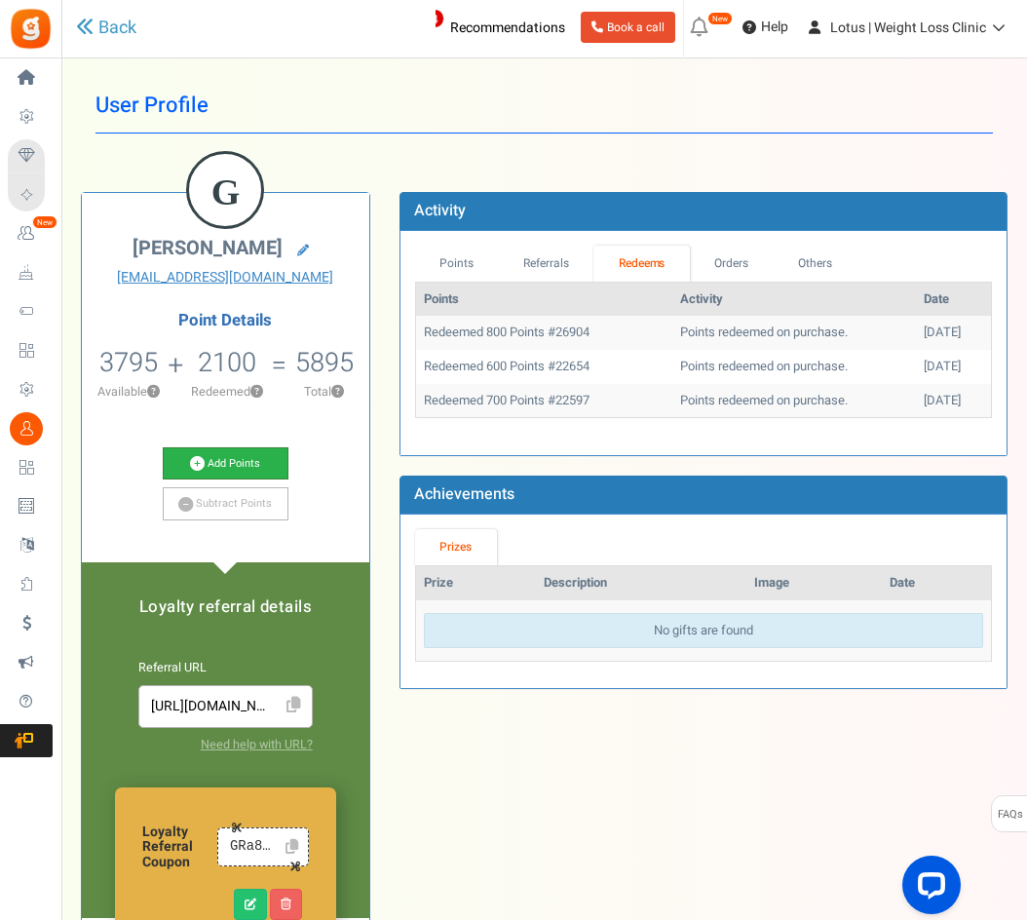
click at [198, 449] on link "Add Points" at bounding box center [226, 463] width 127 height 33
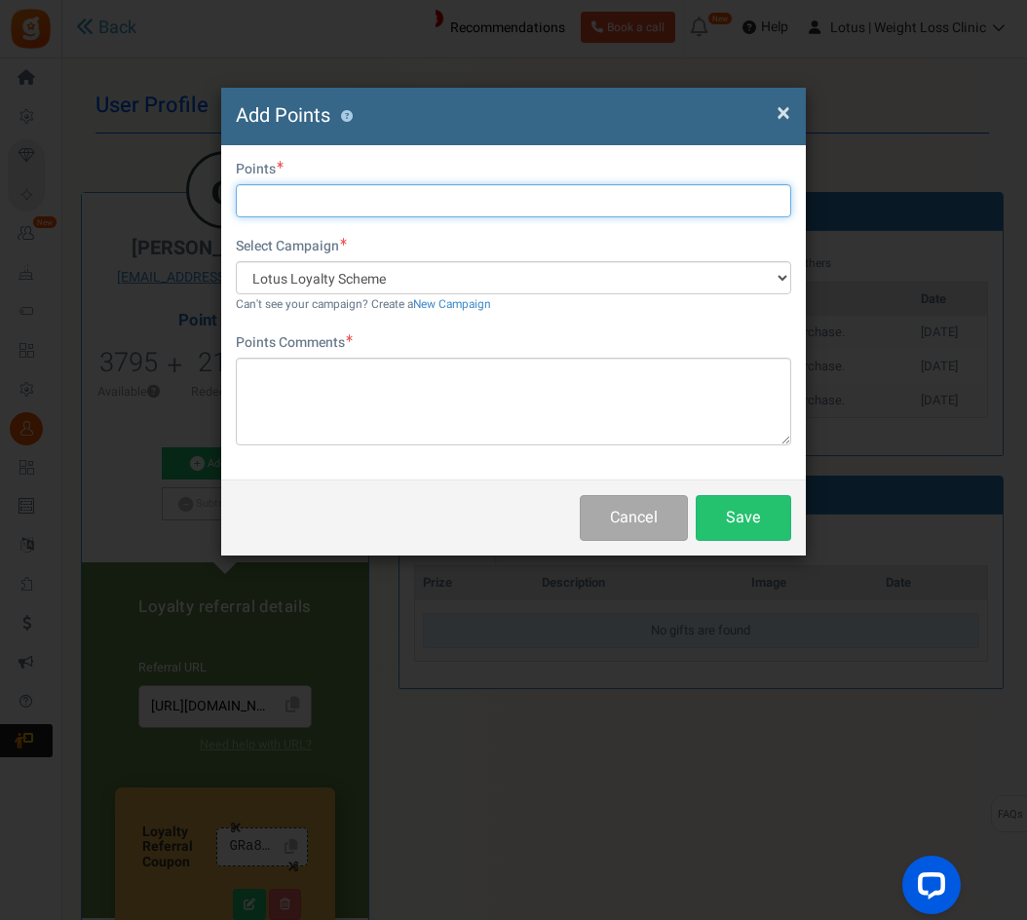
click at [301, 203] on input "text" at bounding box center [513, 200] width 555 height 33
type input "800"
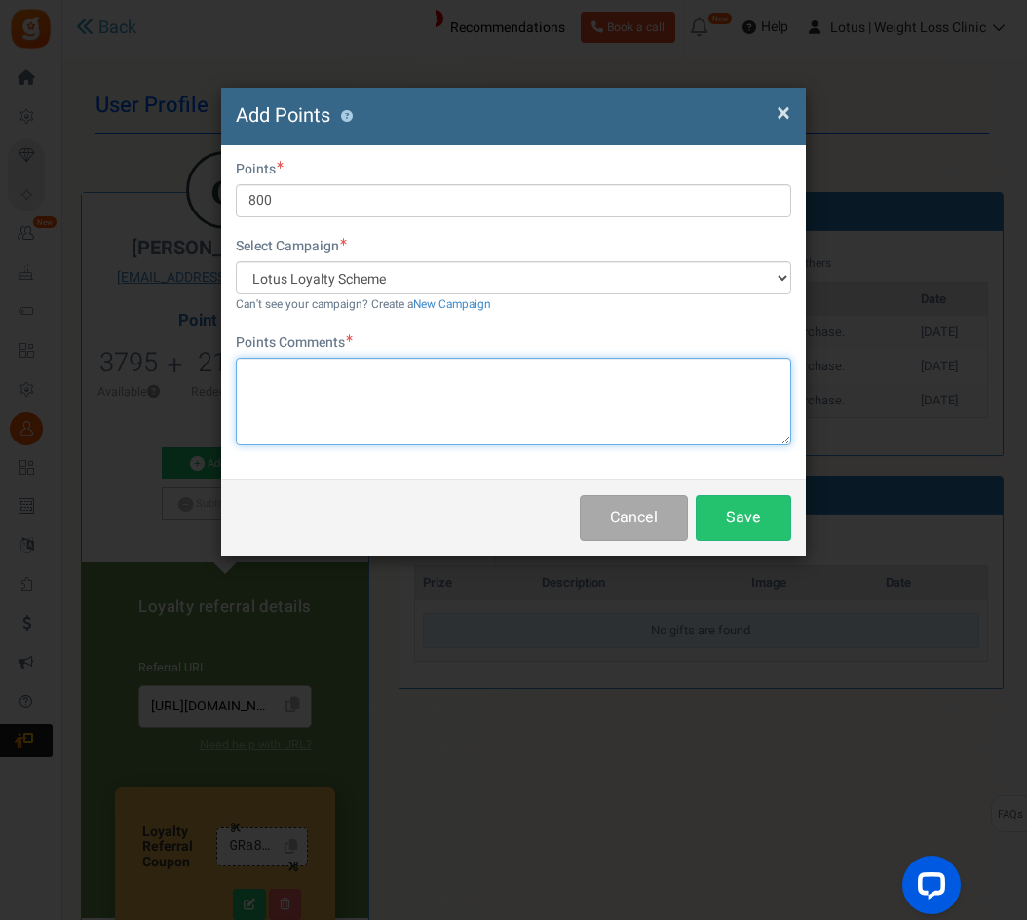
click at [335, 403] on textarea at bounding box center [513, 402] width 555 height 88
type textarea "Order partially refunded"
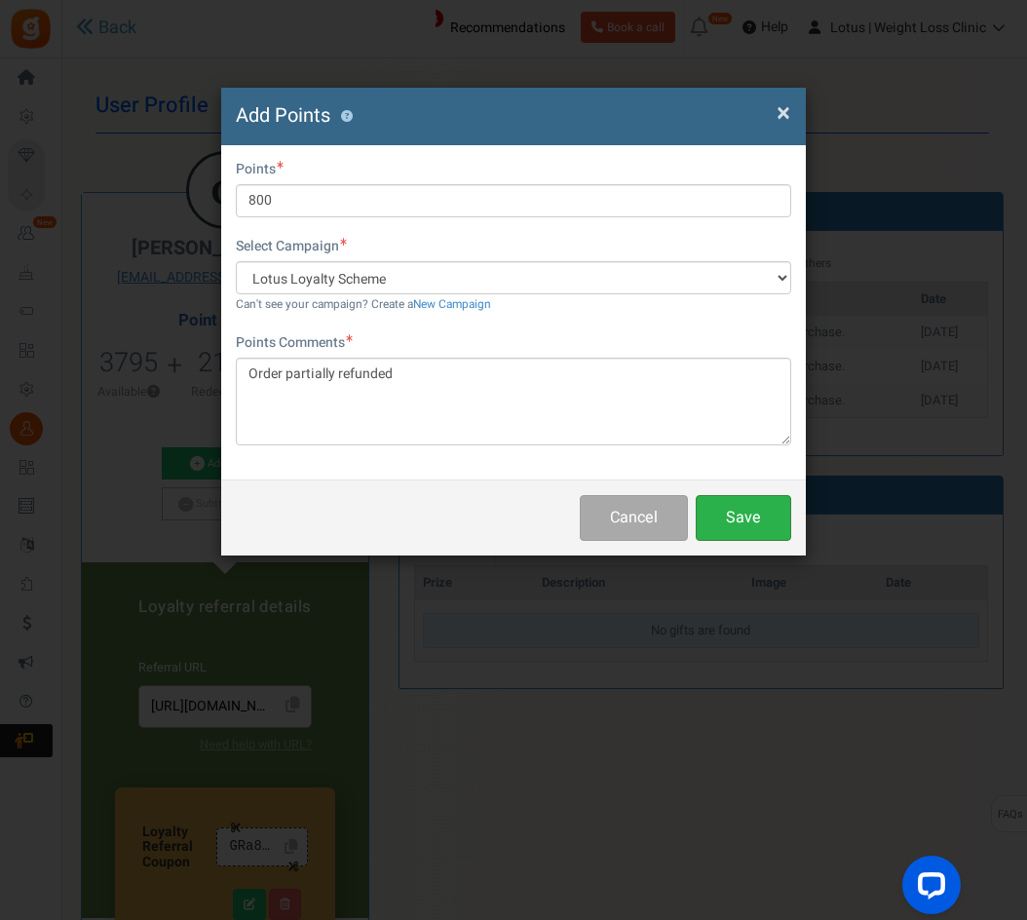
click at [772, 507] on button "Save" at bounding box center [743, 518] width 95 height 46
